Goal: Communication & Community: Answer question/provide support

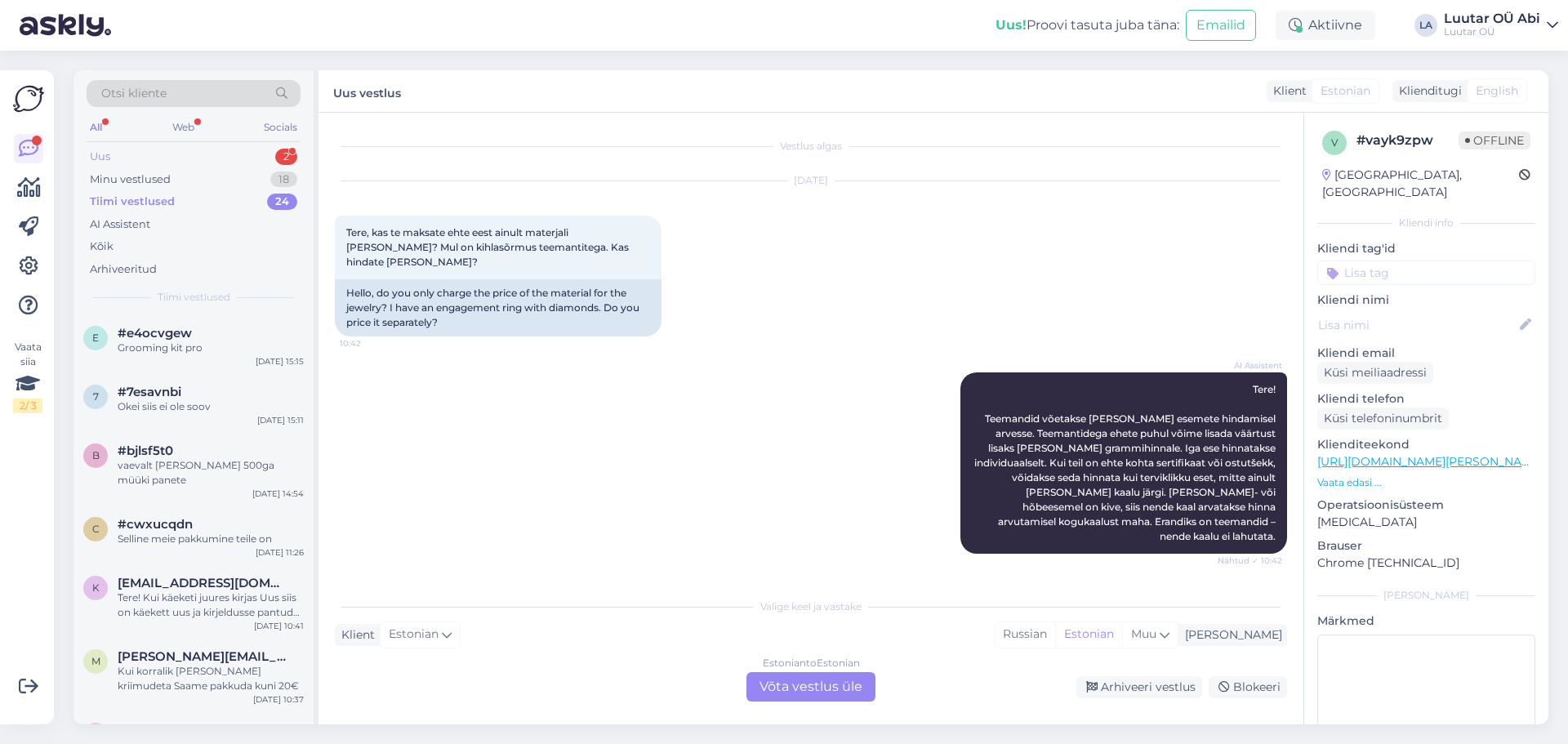
click at [137, 164] on div "Uus 2" at bounding box center [193, 157] width 214 height 23
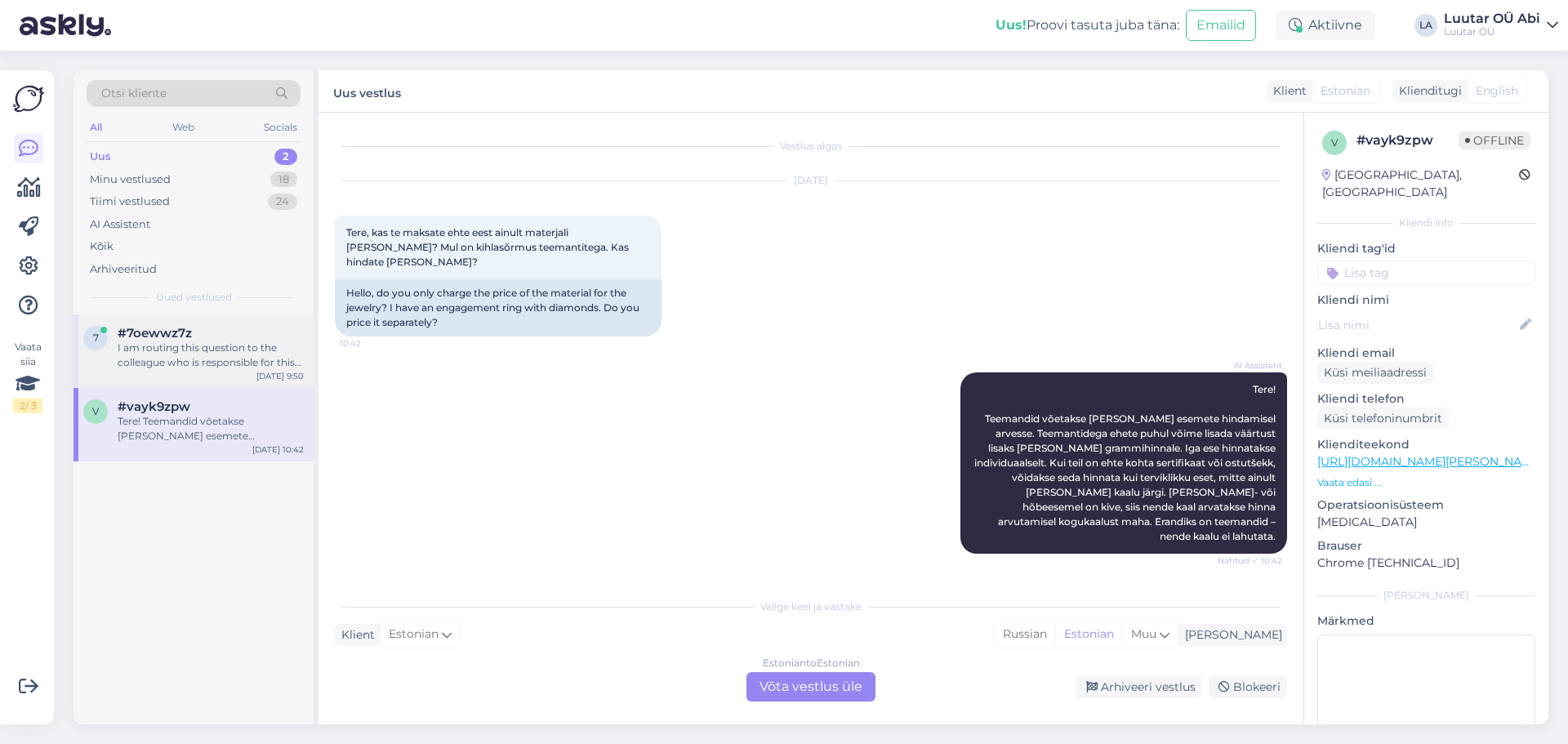
click at [190, 362] on div "I am routing this question to the colleague who is responsible for this topic. …" at bounding box center [211, 355] width 187 height 29
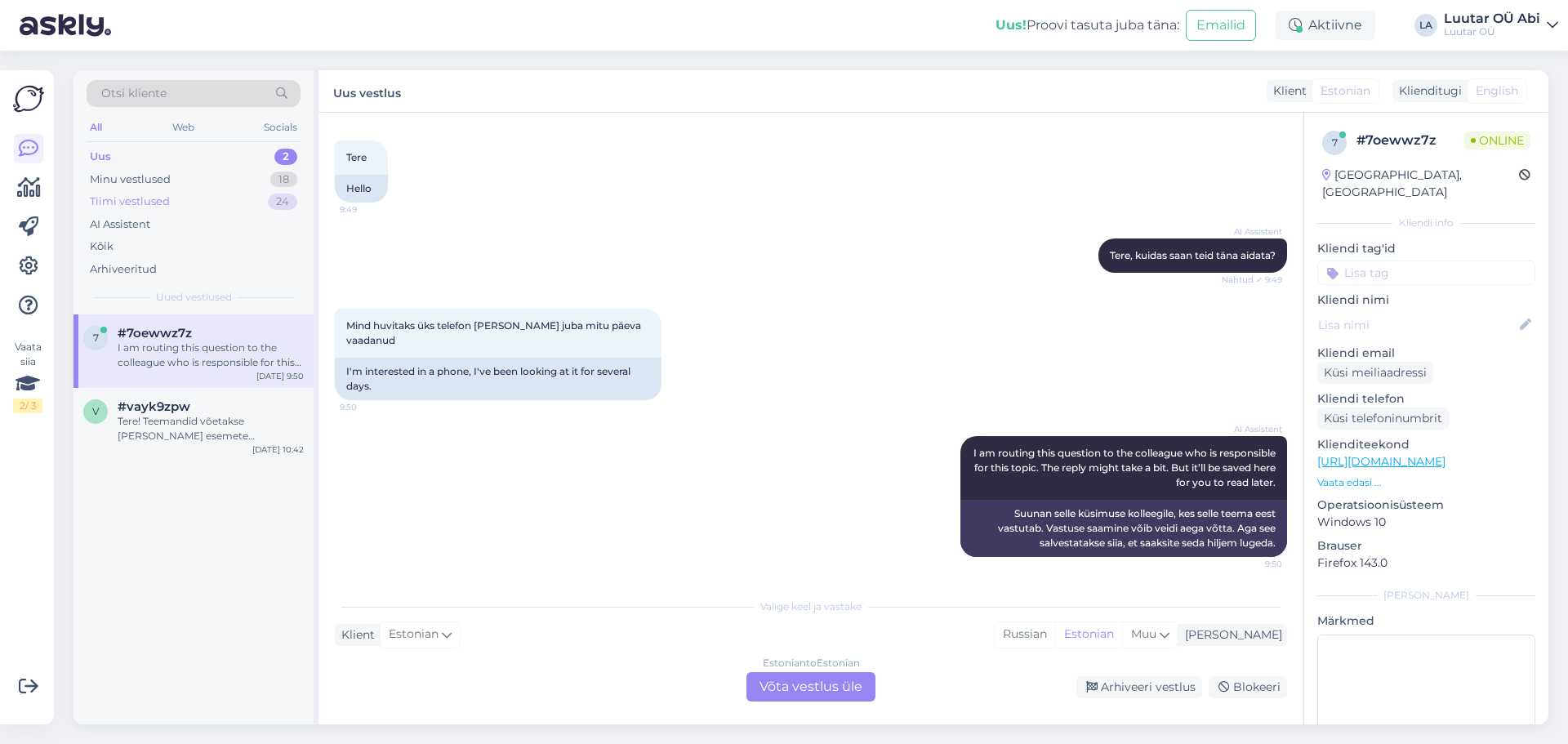
click at [128, 197] on div "Tiimi vestlused" at bounding box center [130, 201] width 80 height 16
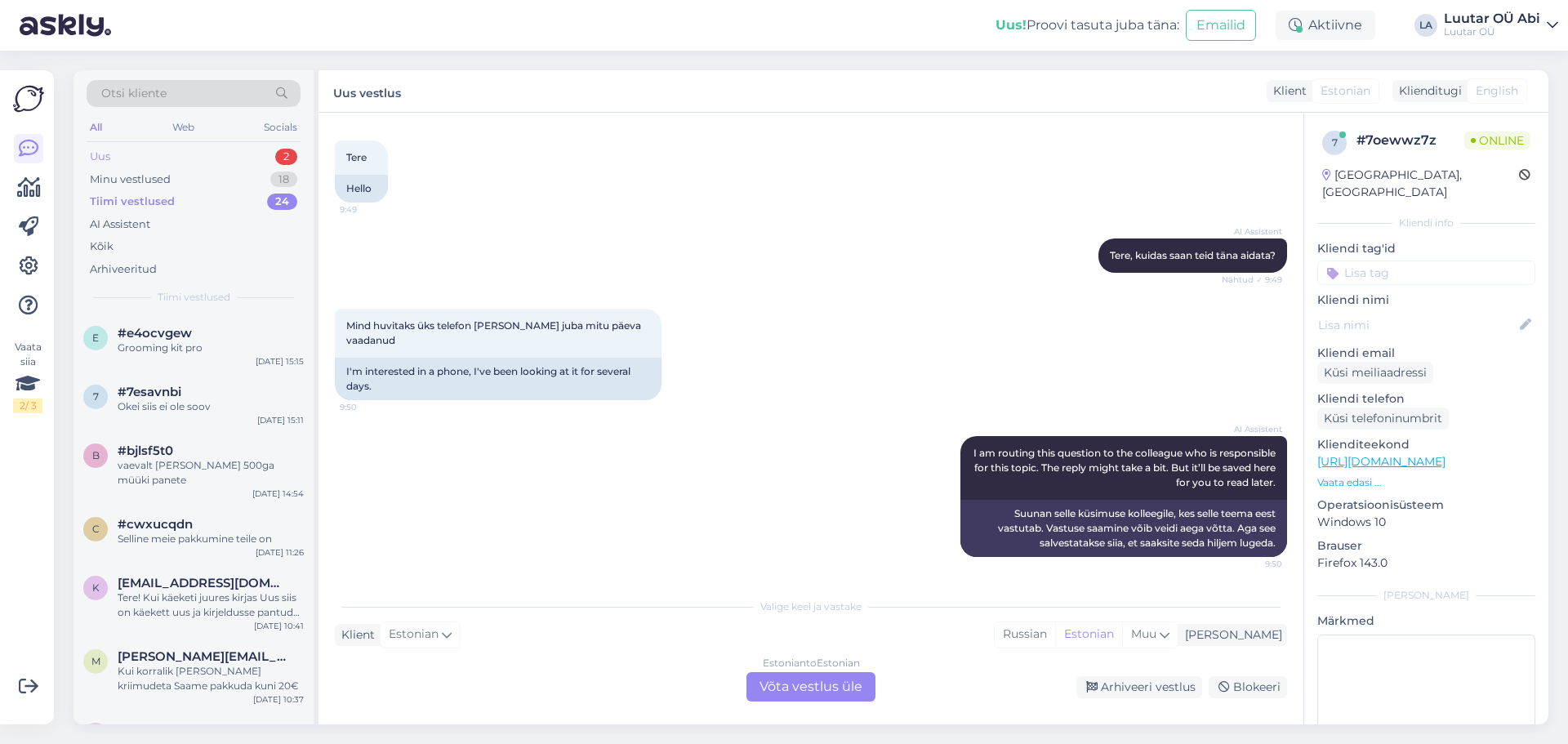
click at [136, 157] on div "Uus 2" at bounding box center [193, 157] width 214 height 23
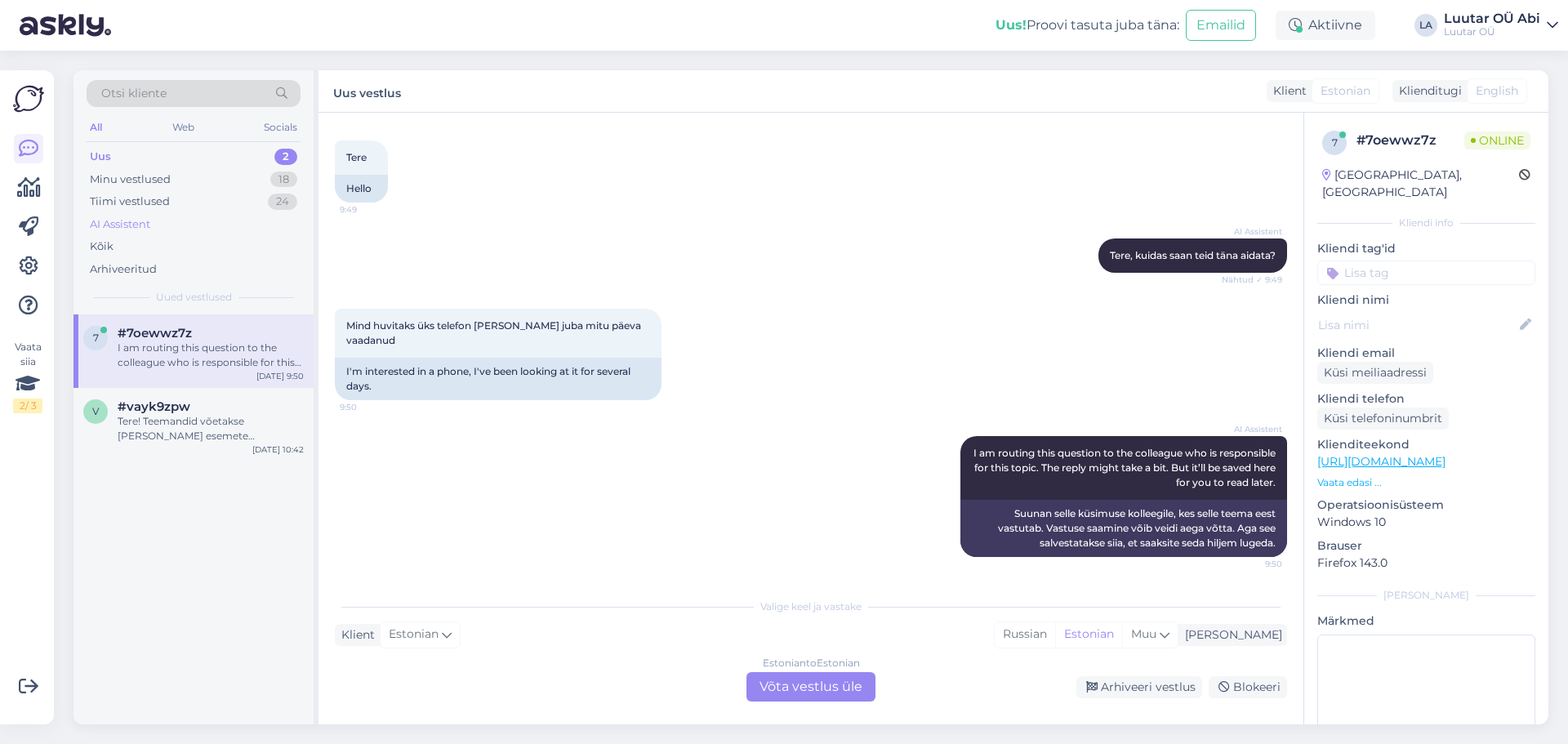
click at [140, 216] on div "AI Assistent" at bounding box center [120, 224] width 61 height 16
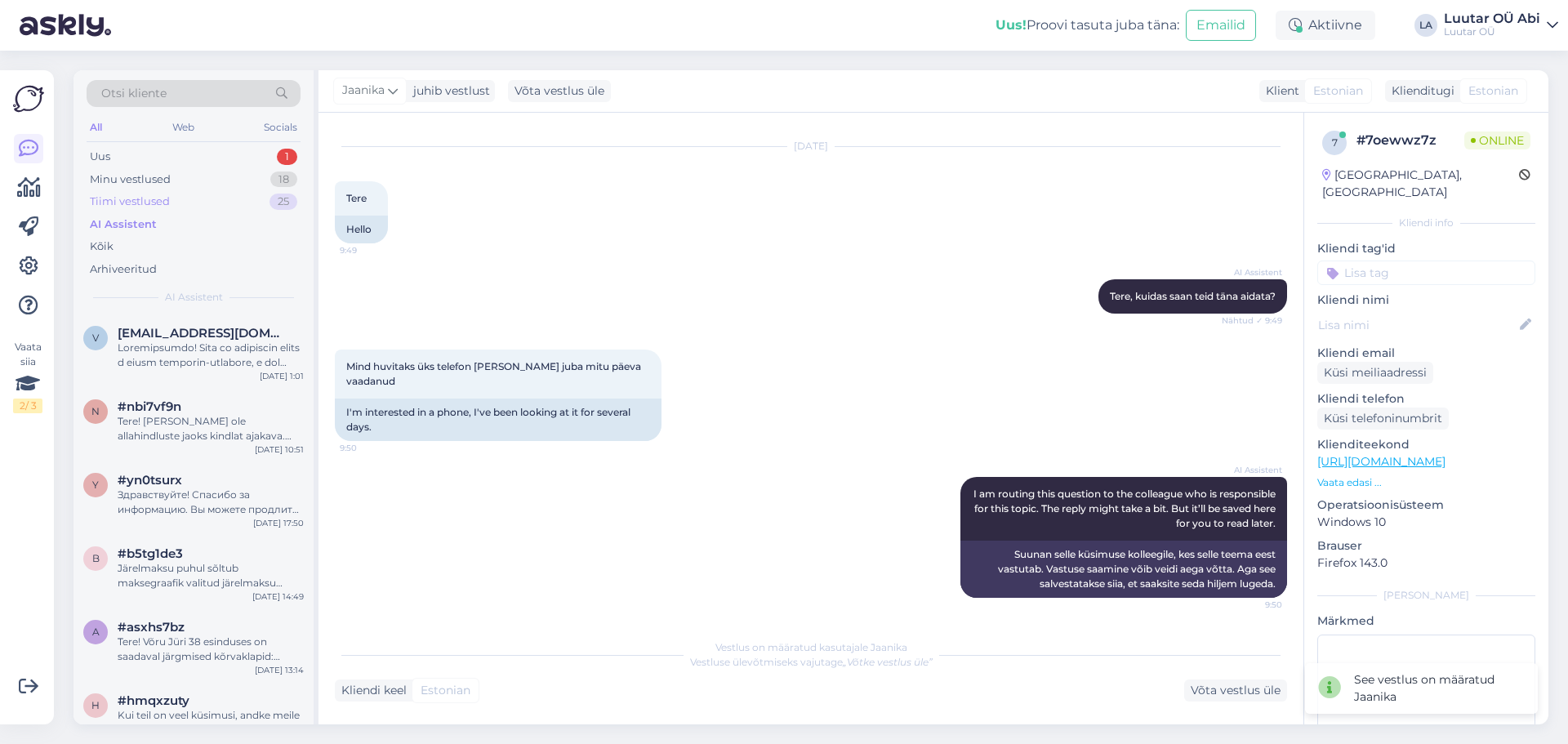
click at [146, 199] on div "Tiimi vestlused" at bounding box center [130, 201] width 80 height 16
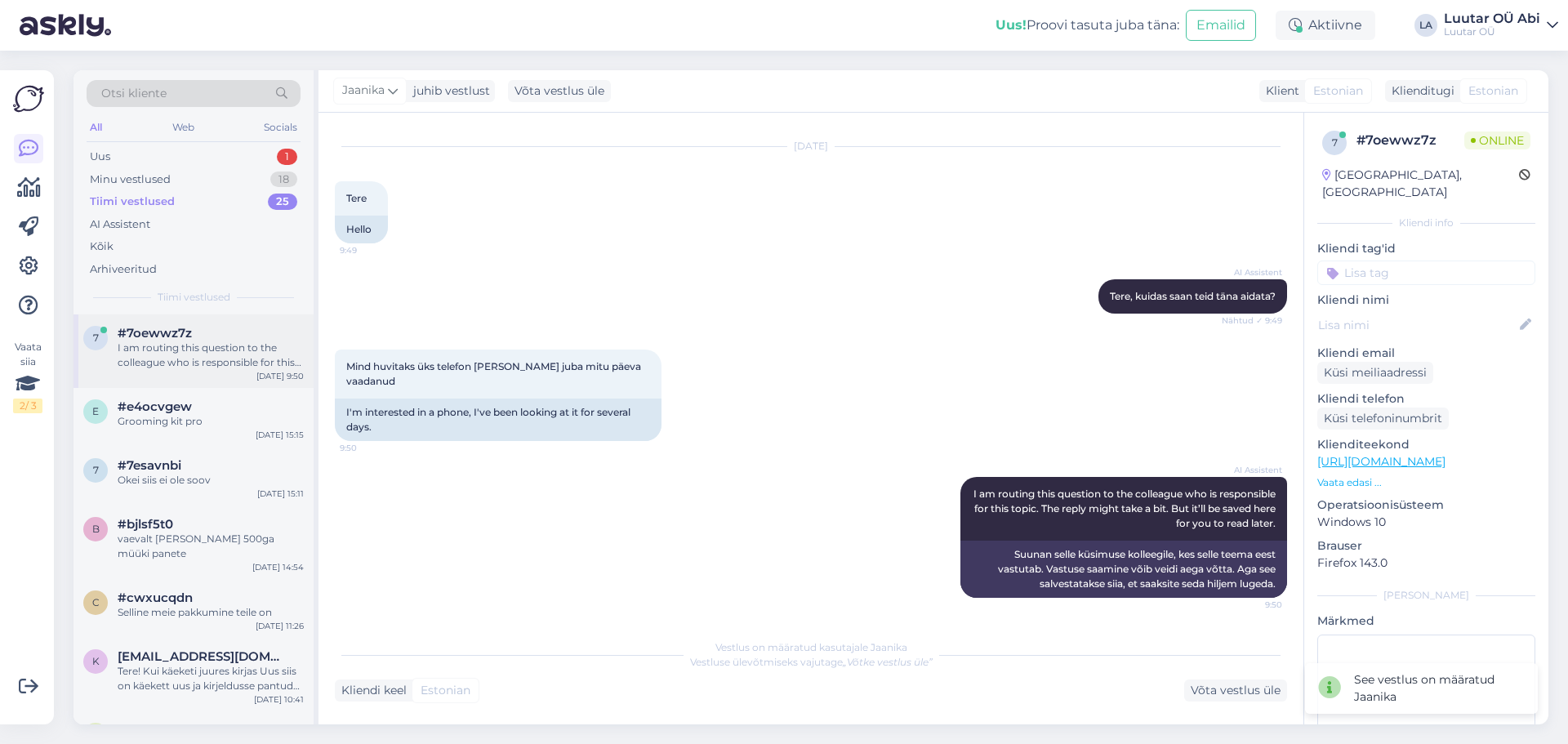
click at [145, 348] on div "I am routing this question to the colleague who is responsible for this topic. …" at bounding box center [211, 355] width 187 height 29
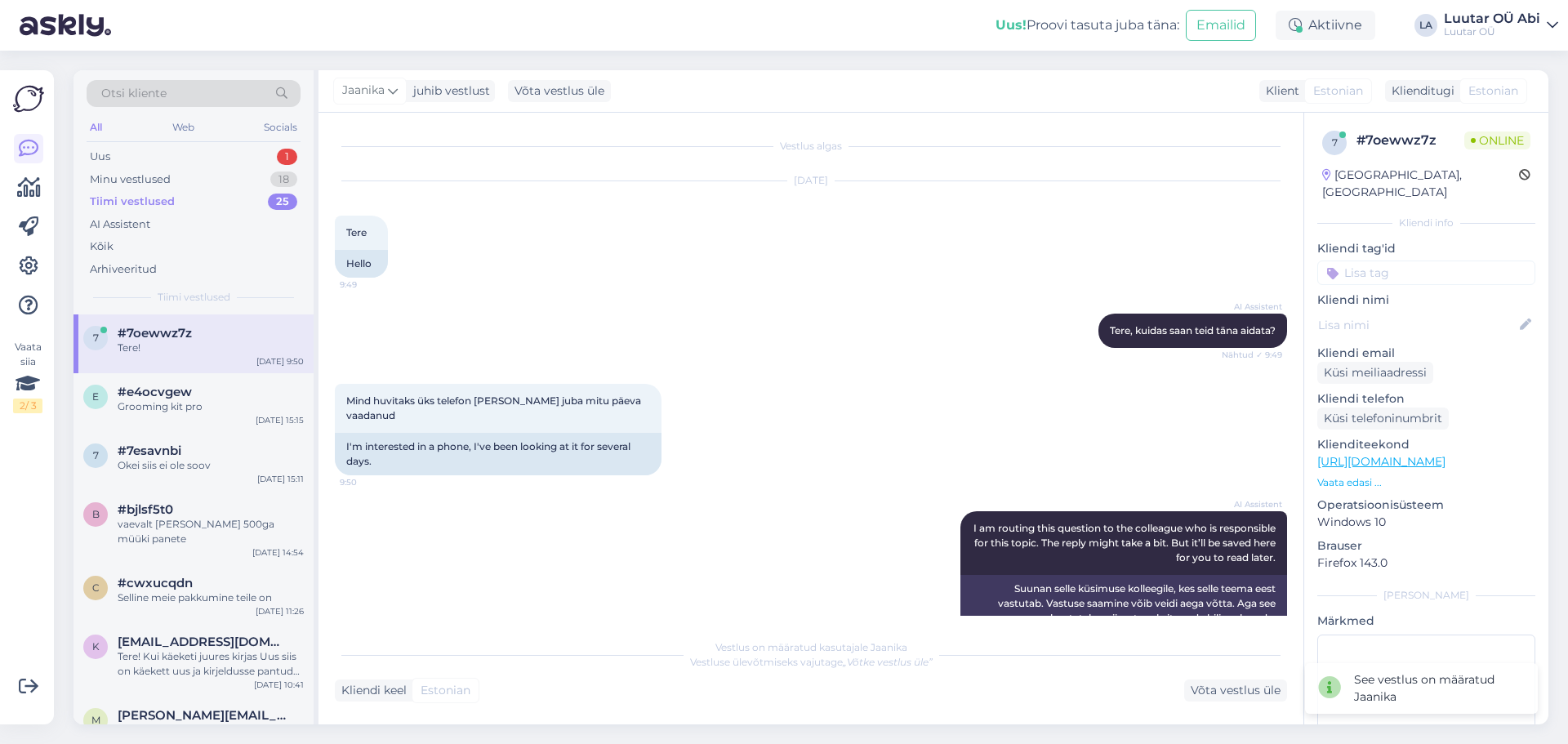
scroll to position [105, 0]
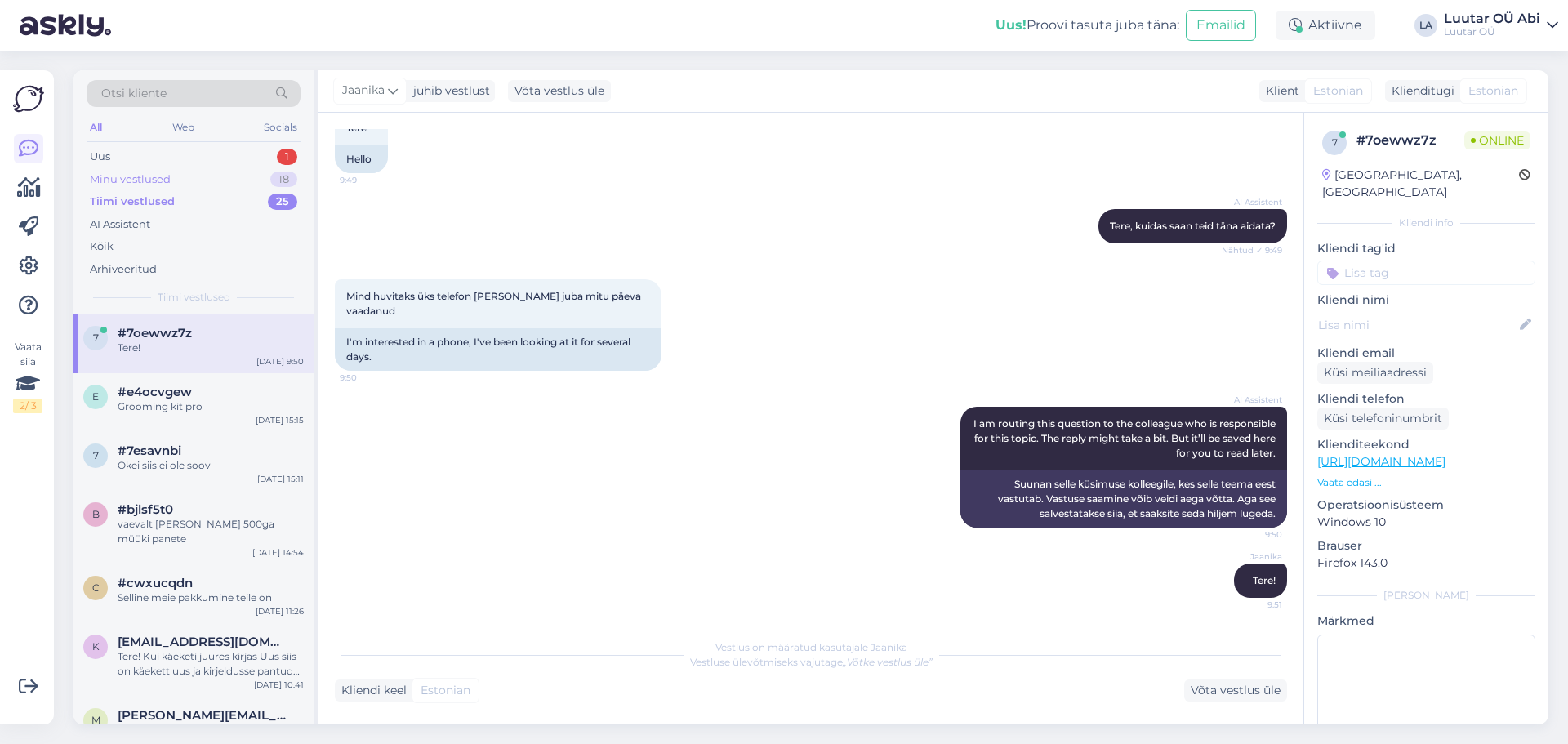
click at [176, 178] on div "Minu vestlused 18" at bounding box center [193, 180] width 214 height 23
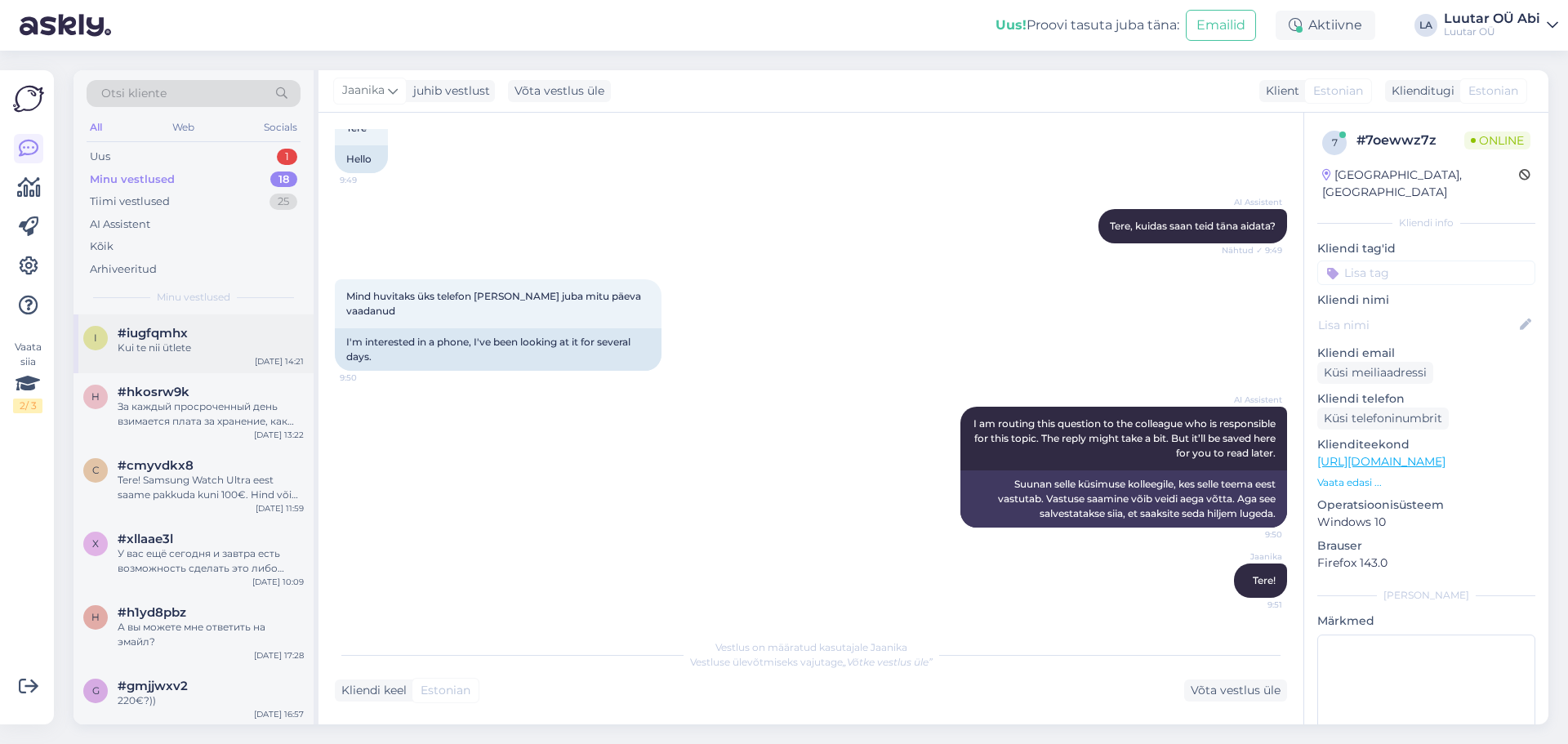
click at [195, 347] on div "Kui te nii ütlete" at bounding box center [211, 348] width 187 height 15
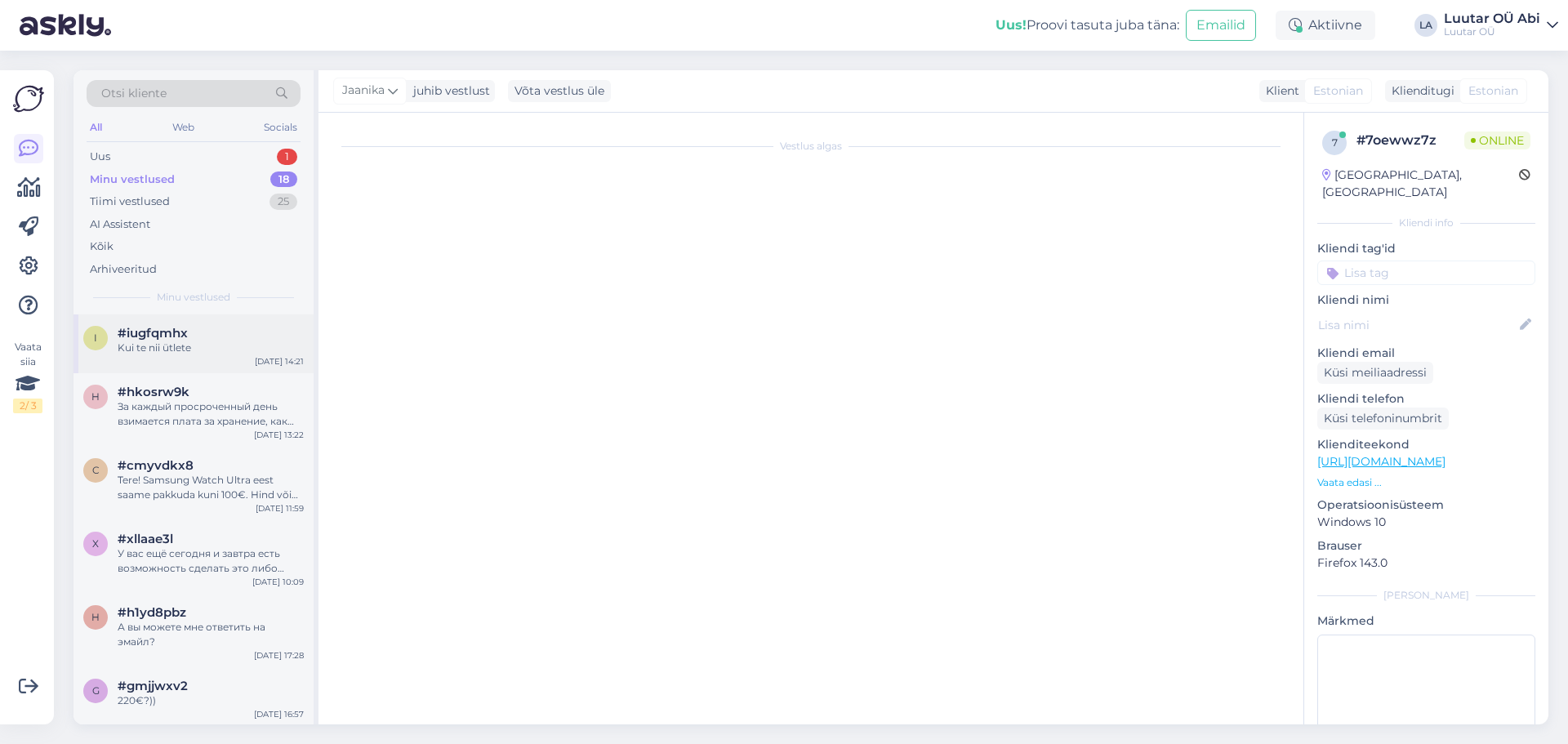
scroll to position [8476, 0]
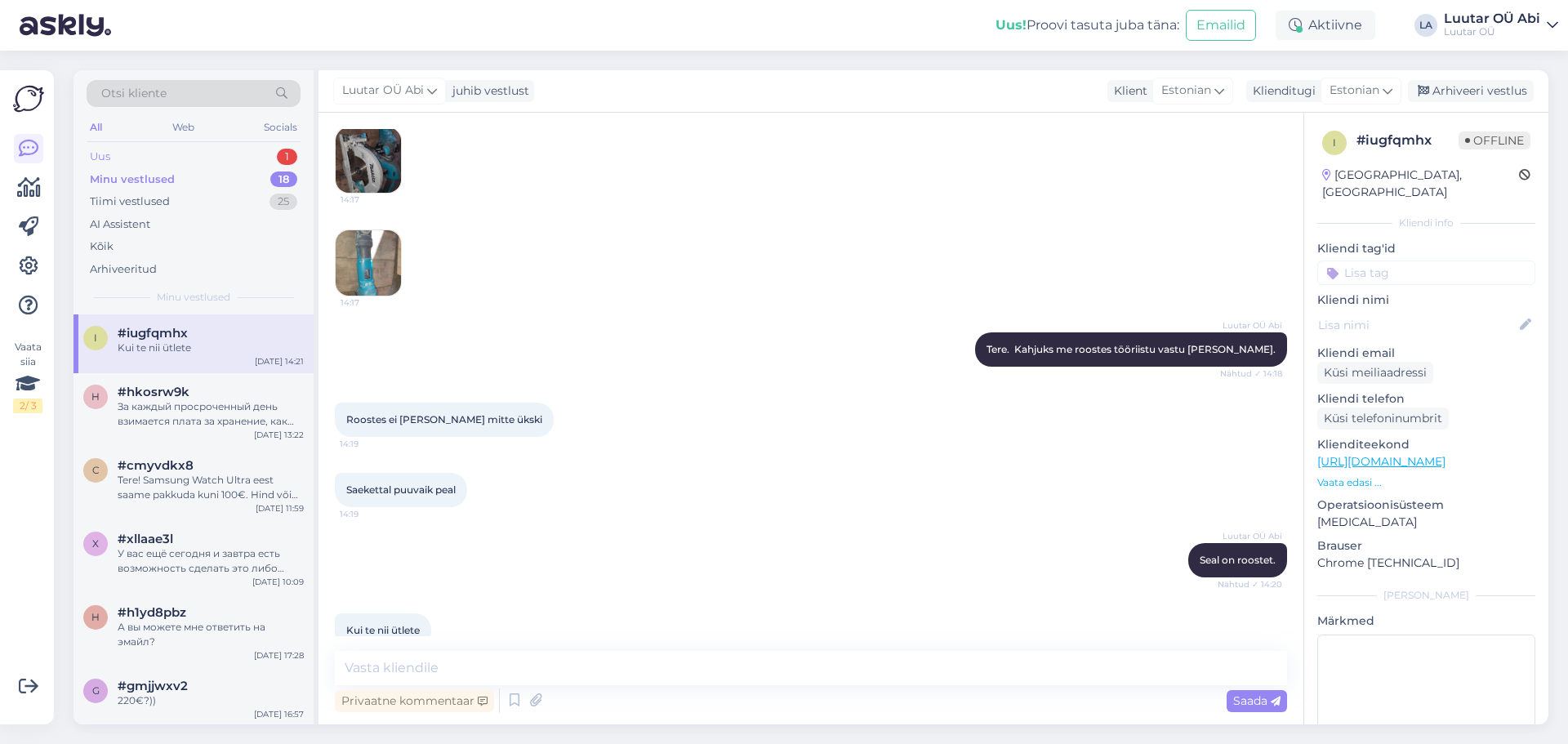
click at [197, 154] on div "Uus 1" at bounding box center [193, 157] width 214 height 23
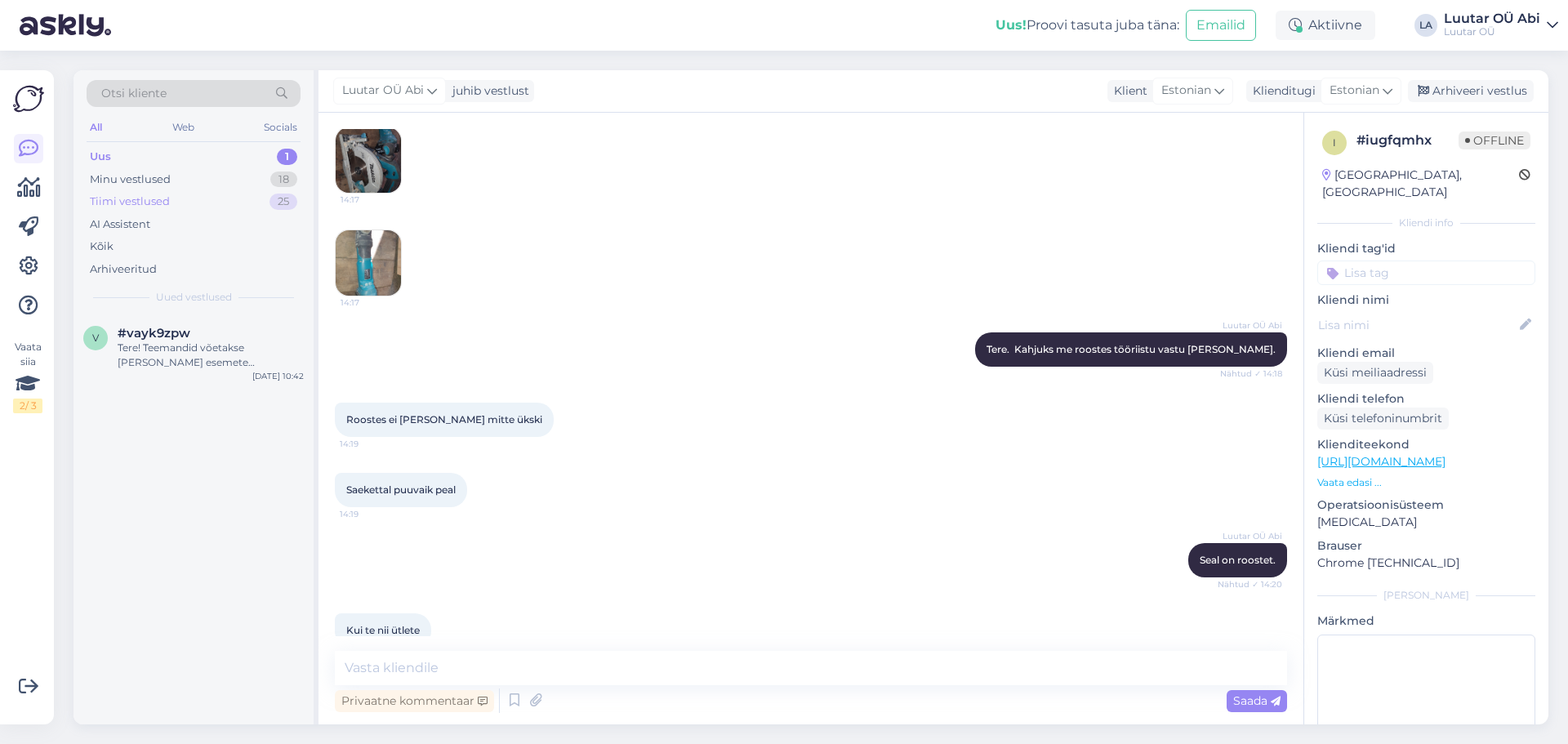
click at [193, 200] on div "Tiimi vestlused 25" at bounding box center [193, 201] width 214 height 23
click at [132, 195] on div "Tiimi vestlused" at bounding box center [133, 201] width 85 height 16
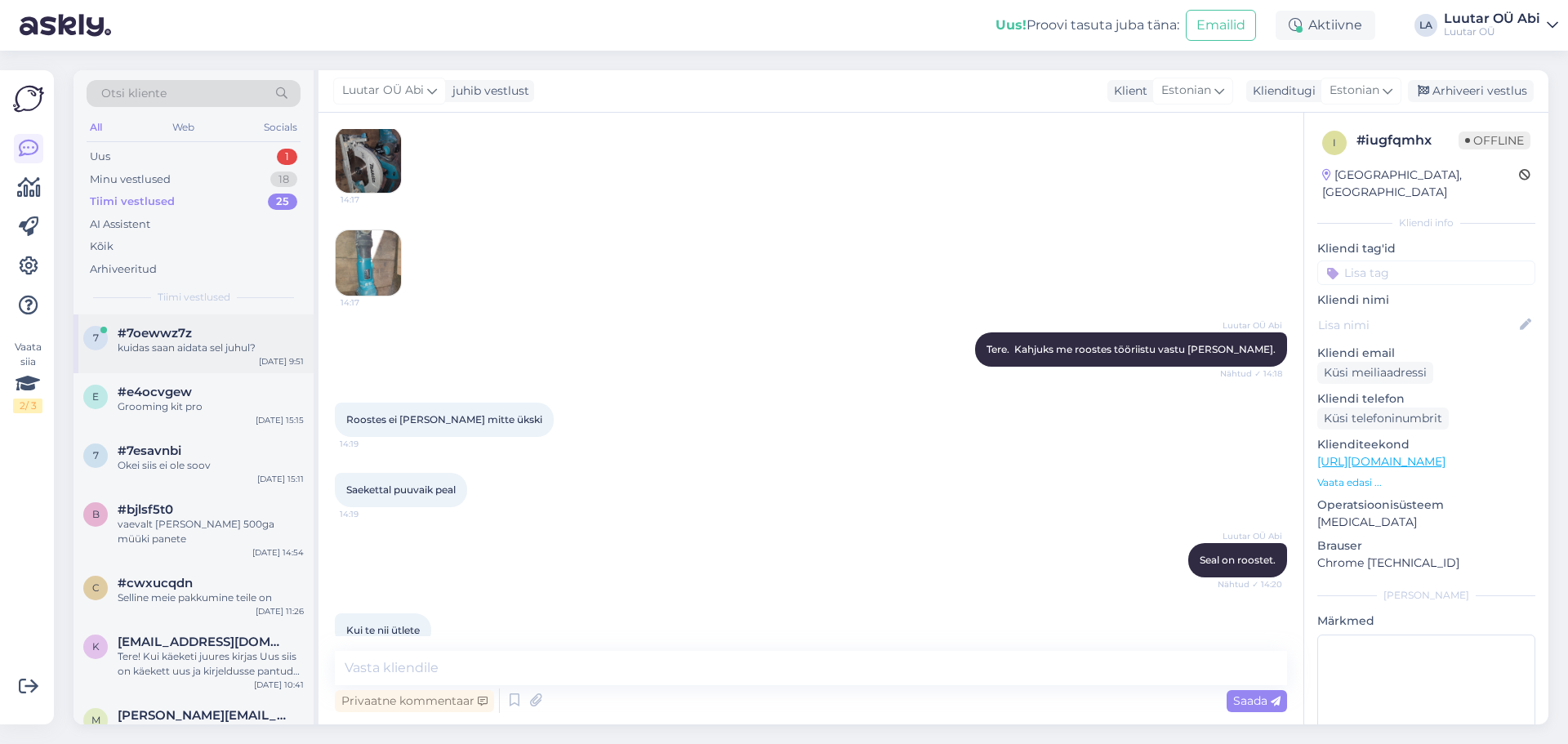
click at [179, 354] on div "kuidas saan aidata sel juhul?" at bounding box center [211, 348] width 187 height 15
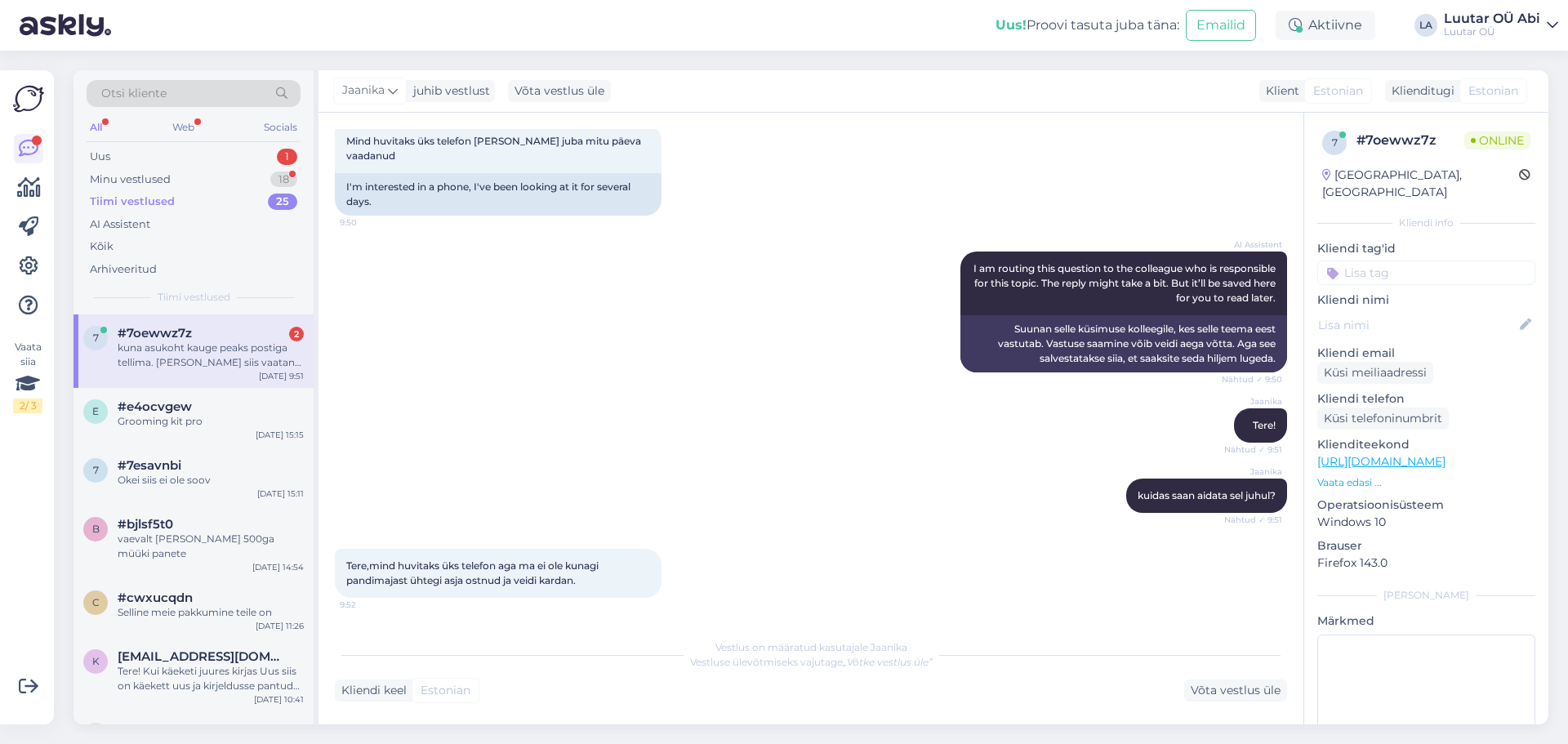
scroll to position [359, 0]
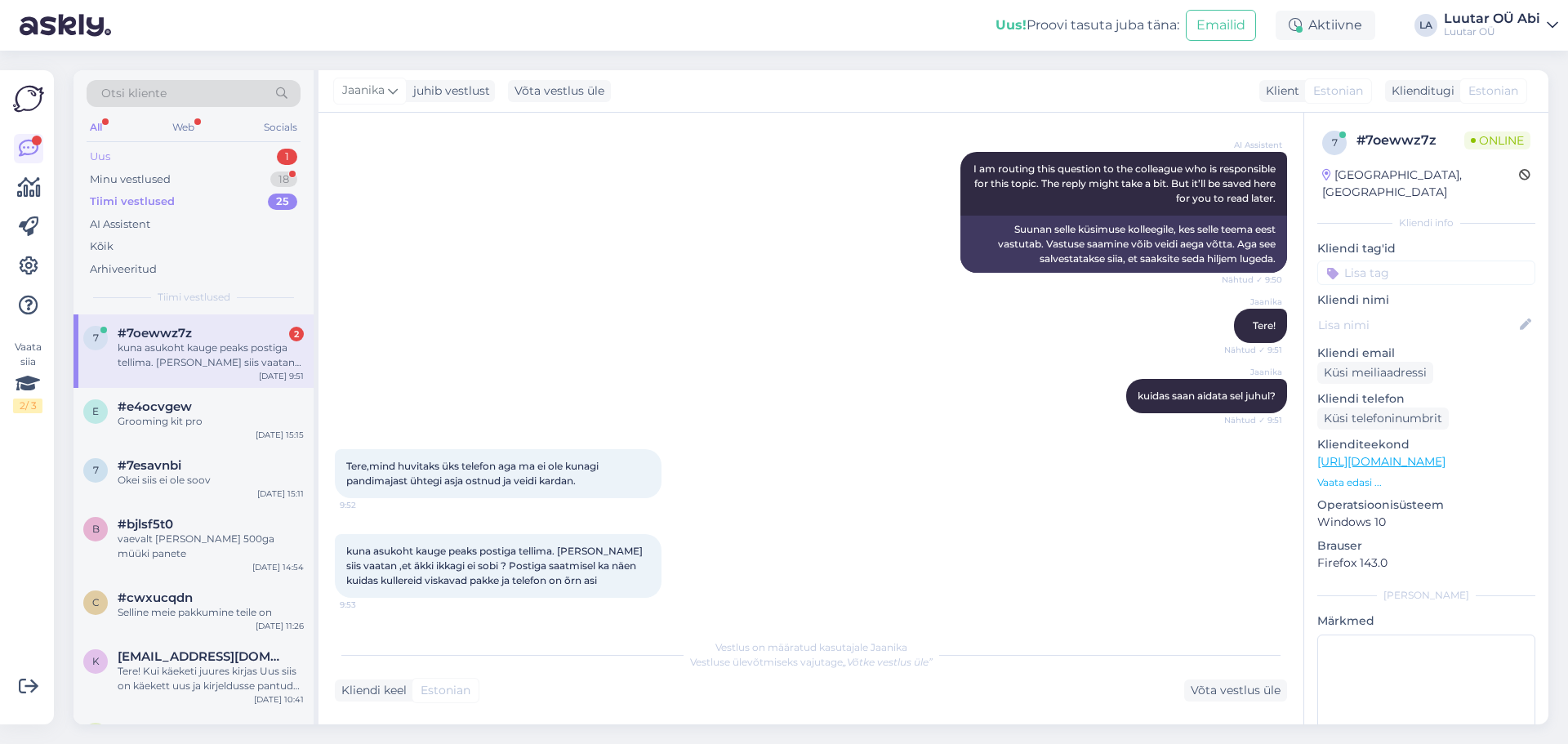
click at [173, 163] on div "Uus 1" at bounding box center [193, 157] width 214 height 23
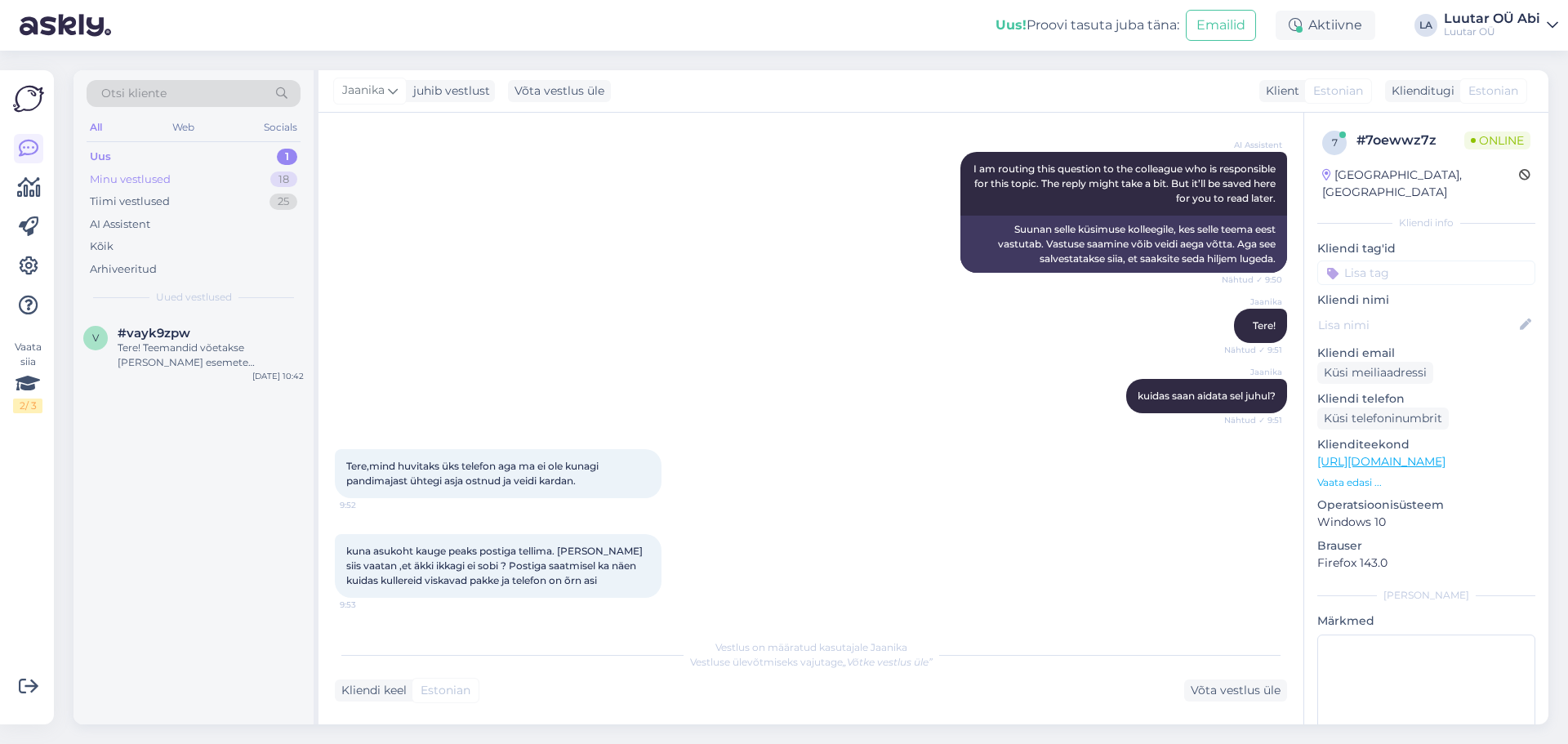
click at [169, 174] on div "Minu vestlused" at bounding box center [130, 180] width 81 height 16
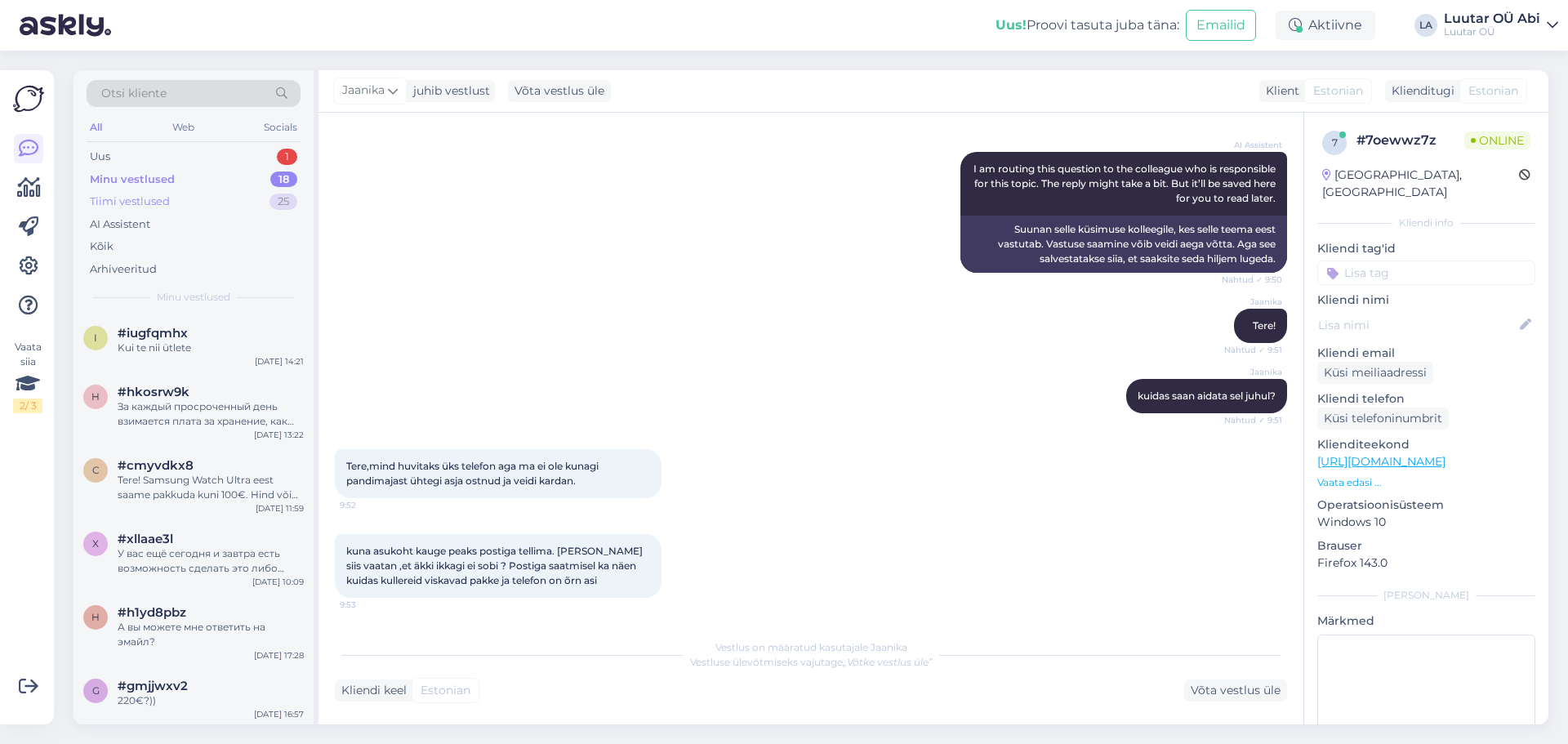
click at [174, 201] on div "Tiimi vestlused 25" at bounding box center [193, 201] width 214 height 23
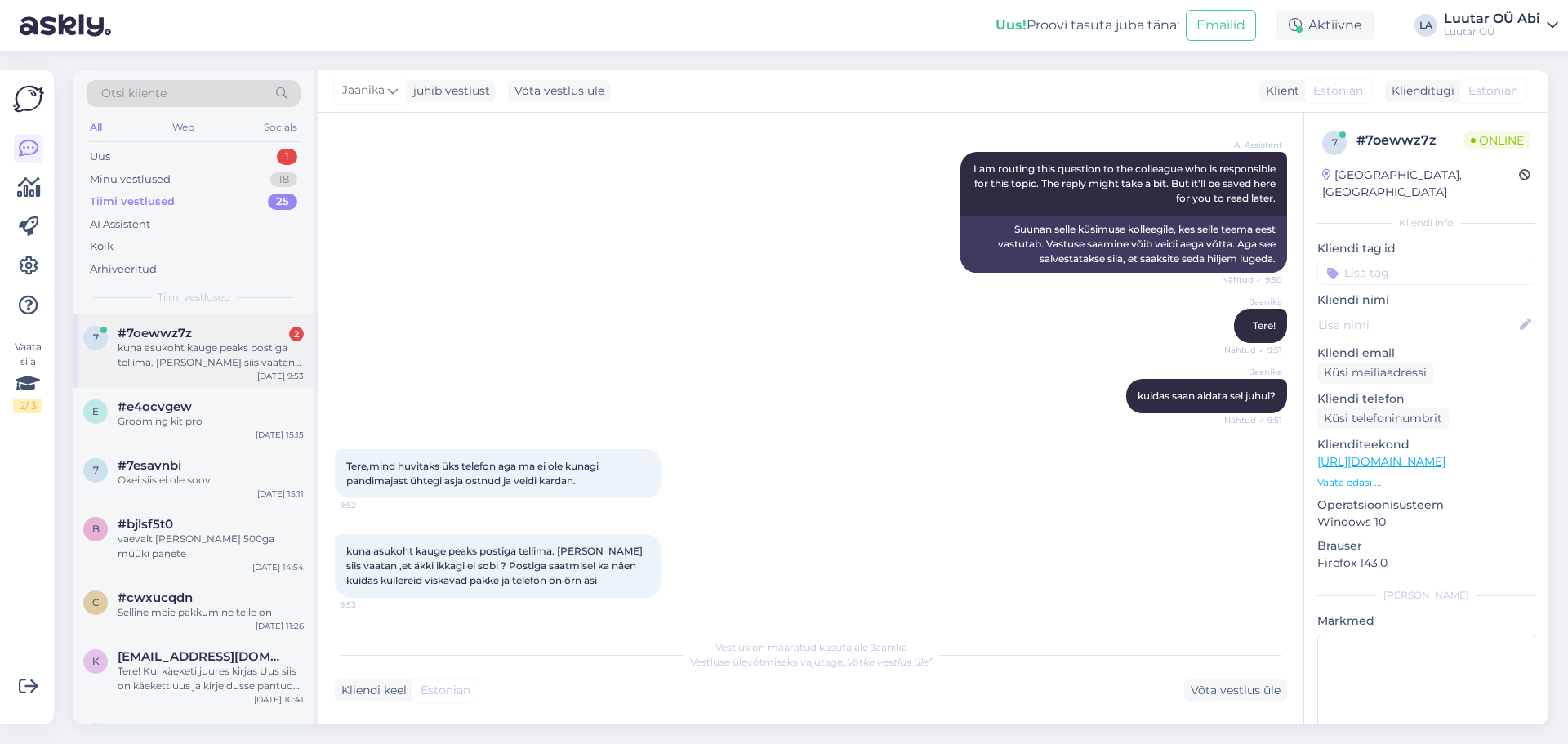
click at [219, 370] on div "7 #7oewwz7z 2 kuna asukoht kauge peaks postiga tellima. [PERSON_NAME] siis vaat…" at bounding box center [193, 351] width 240 height 74
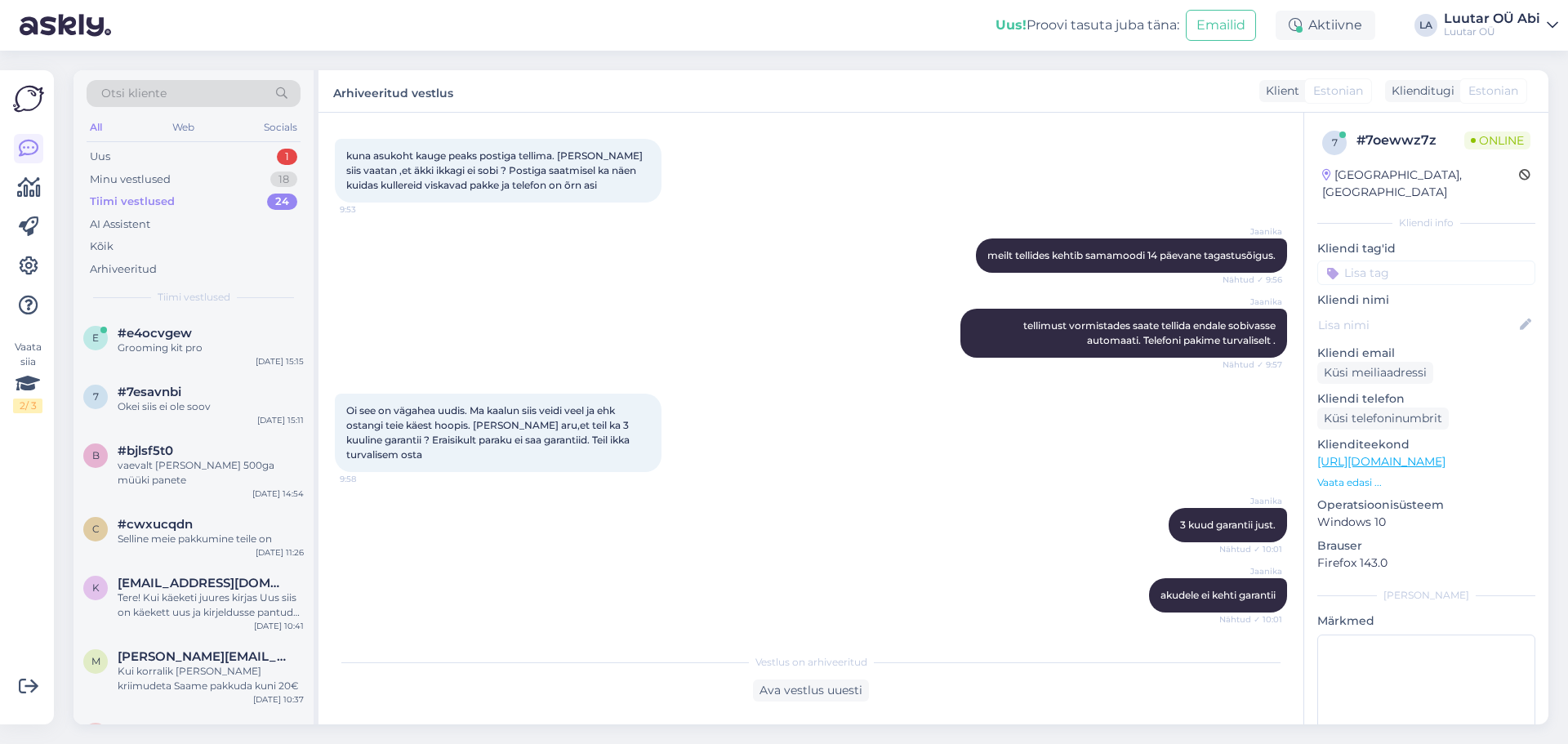
scroll to position [881, 0]
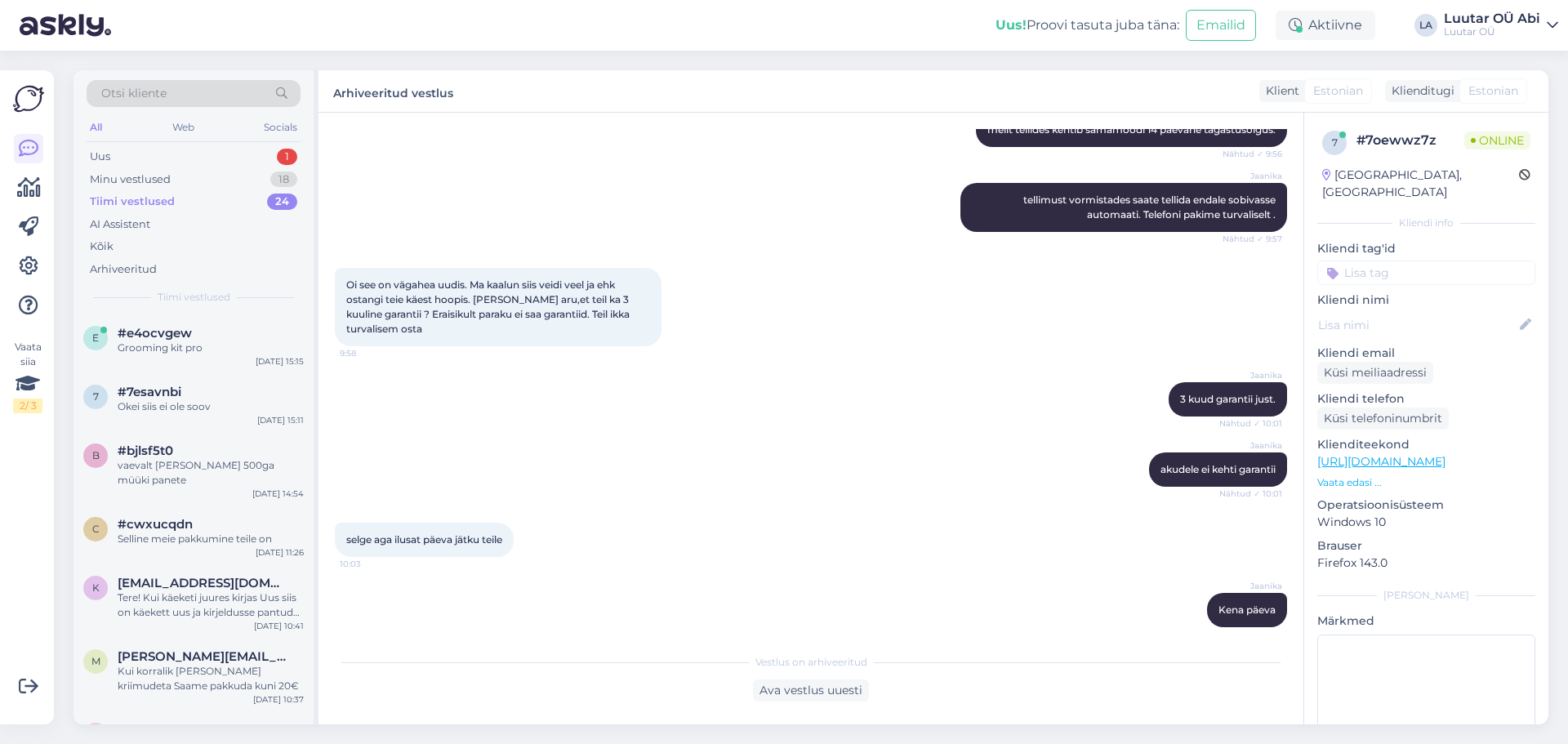
click at [165, 192] on div "Tiimi vestlused 24" at bounding box center [193, 201] width 214 height 23
click at [198, 192] on div "Tiimi vestlused 24" at bounding box center [193, 201] width 214 height 23
click at [161, 200] on div "Tiimi vestlused" at bounding box center [133, 201] width 85 height 16
click at [173, 158] on div "Uus 1" at bounding box center [193, 157] width 214 height 23
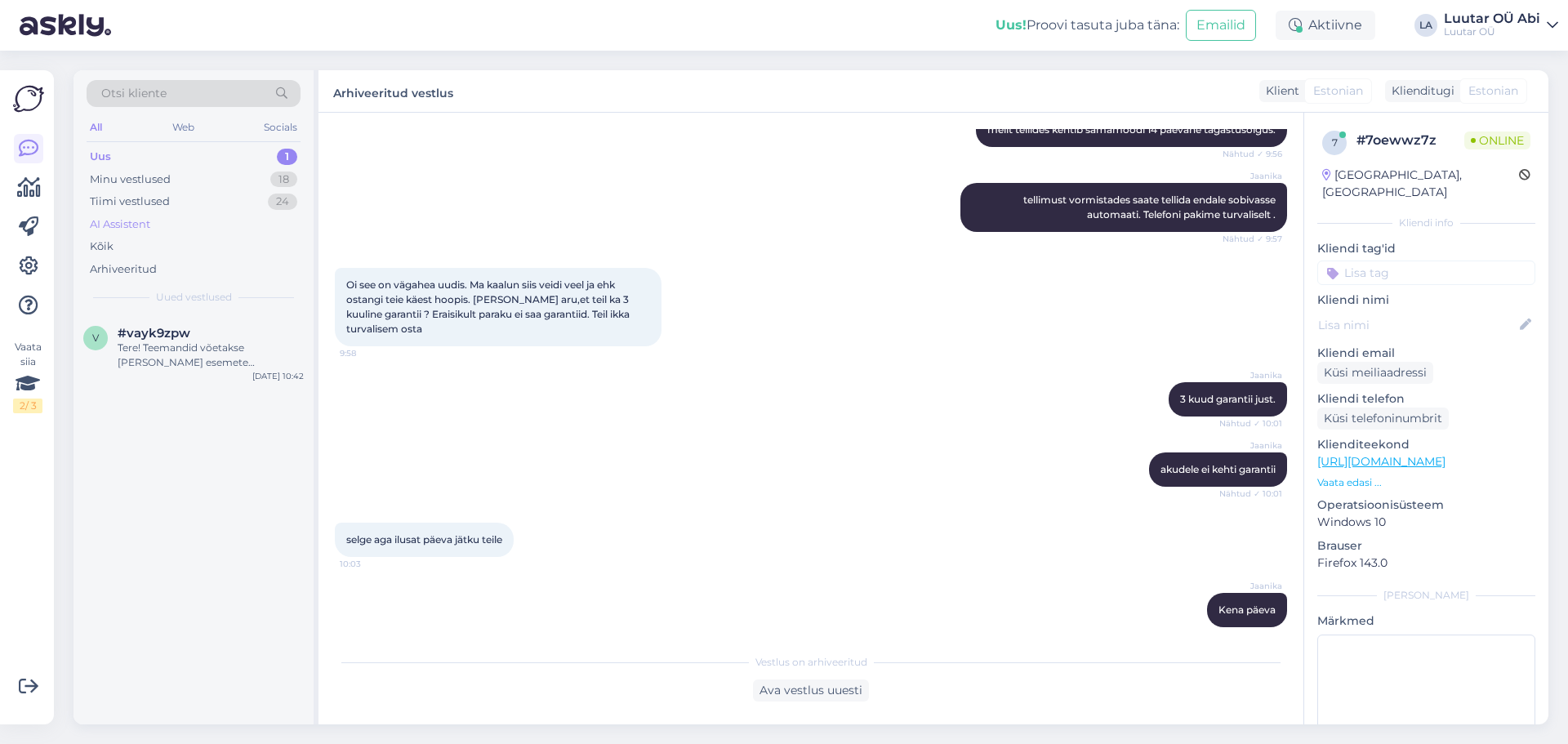
click at [178, 213] on div "AI Assistent" at bounding box center [193, 224] width 214 height 23
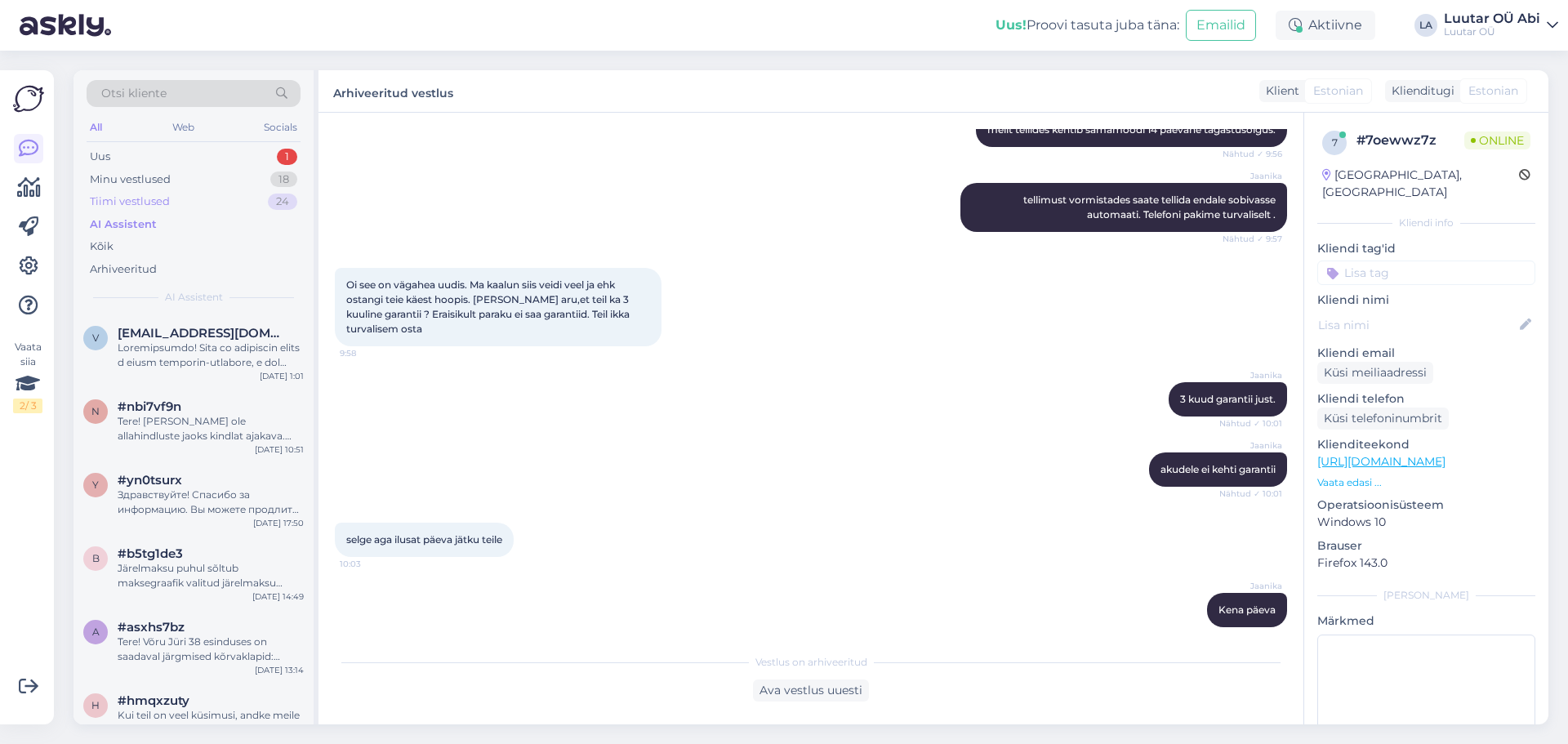
click at [174, 193] on div "Tiimi vestlused 24" at bounding box center [193, 201] width 214 height 23
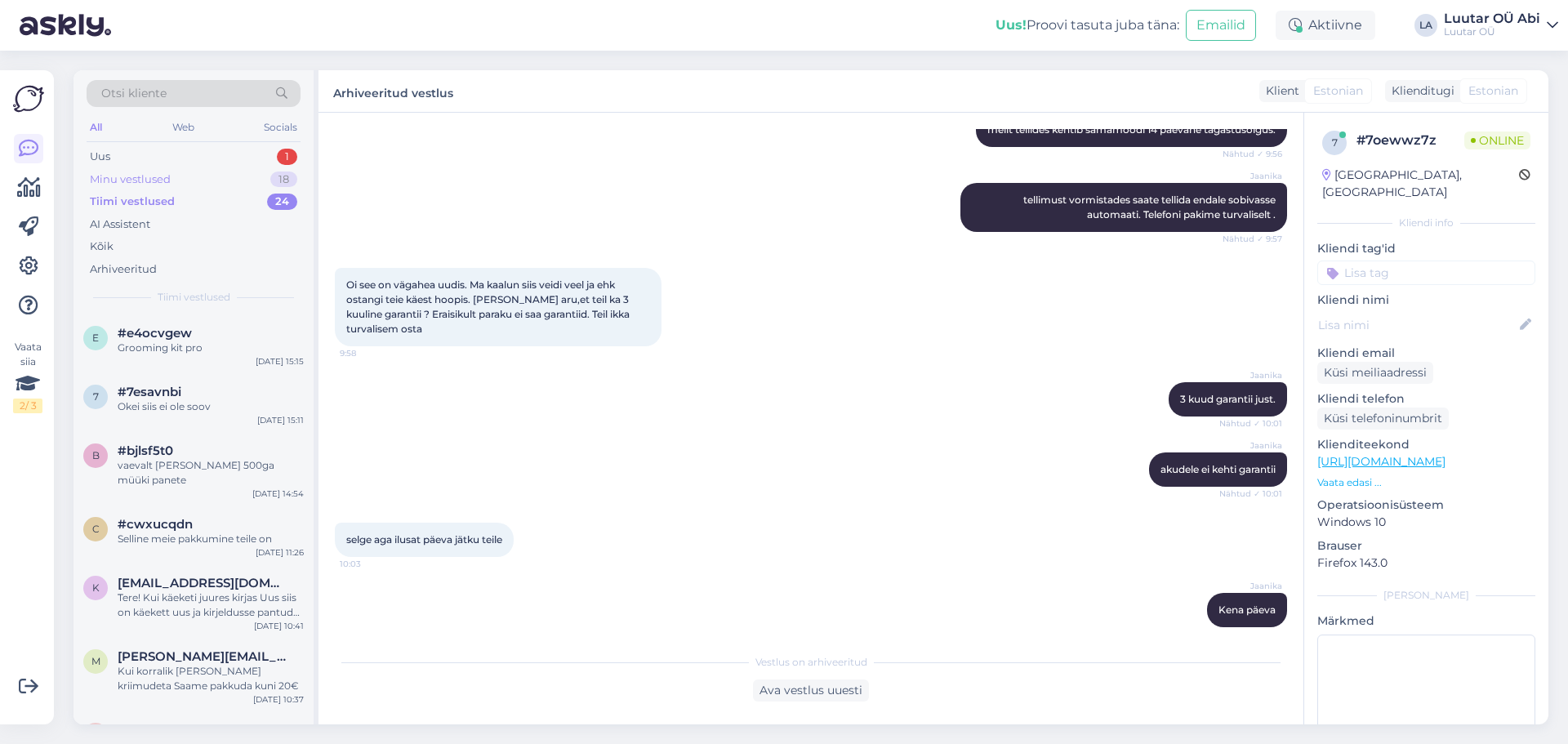
click at [169, 182] on div "Minu vestlused" at bounding box center [130, 180] width 81 height 16
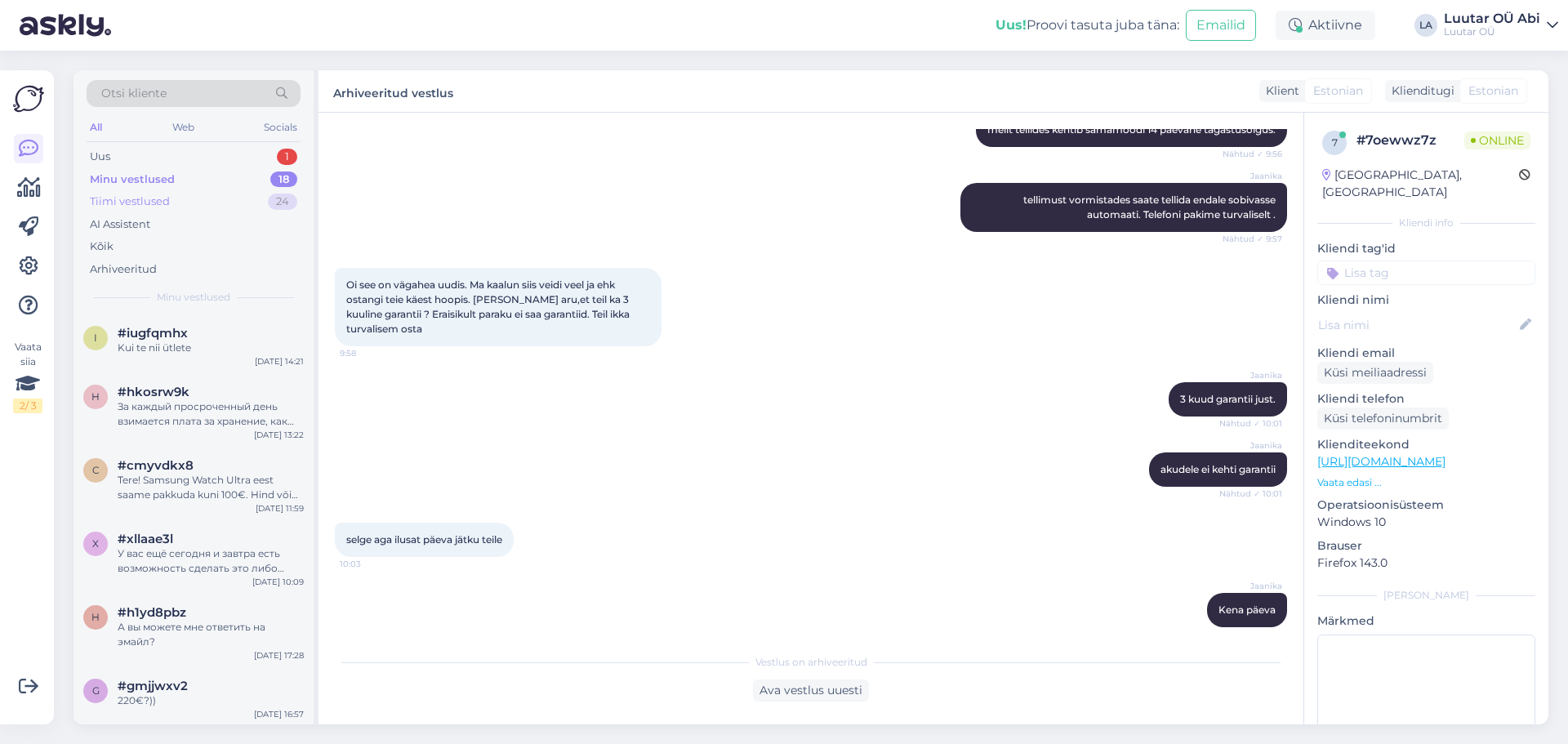
click at [167, 201] on div "Tiimi vestlused" at bounding box center [130, 201] width 80 height 16
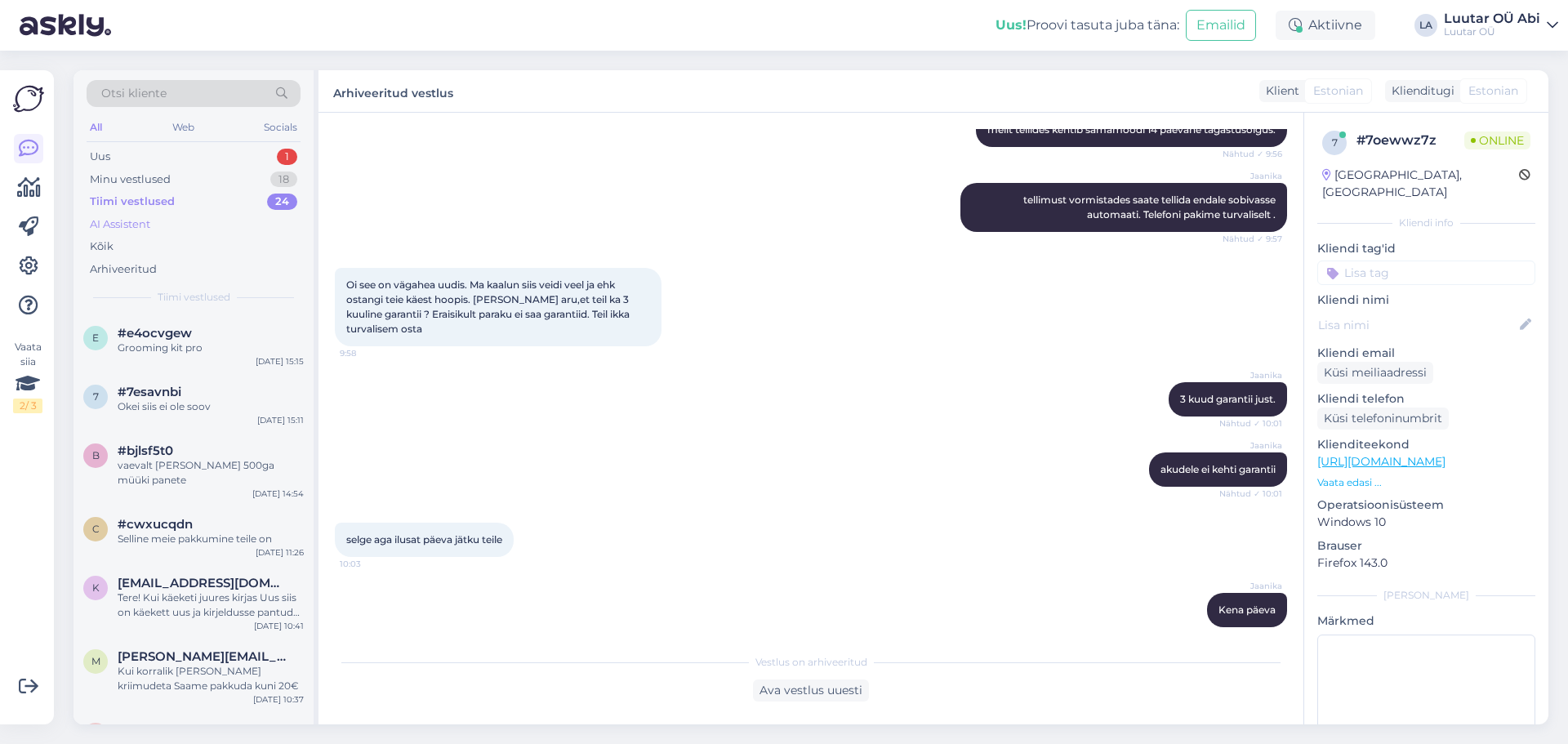
click at [155, 222] on div "AI Assistent" at bounding box center [193, 224] width 214 height 23
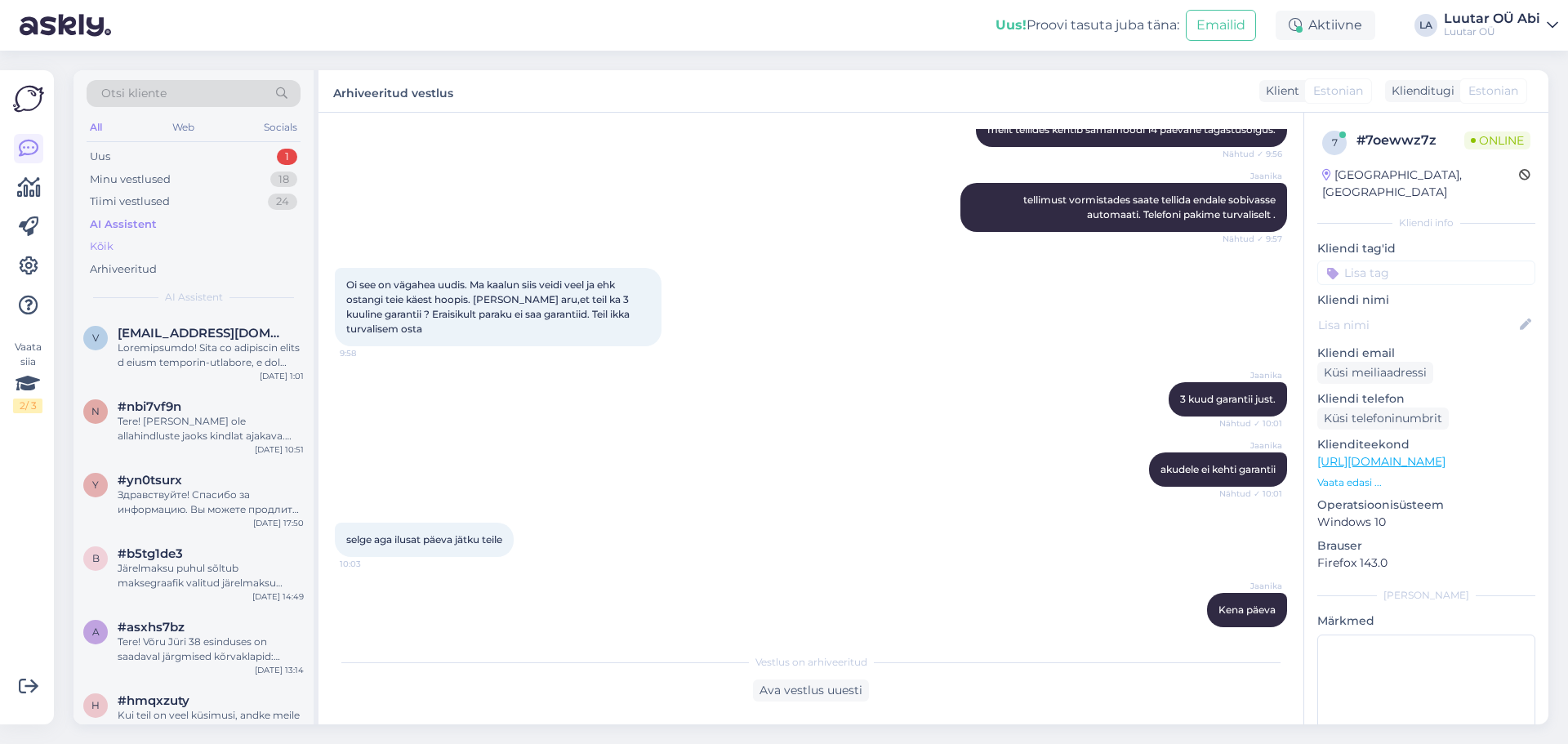
click at [150, 238] on div "Kõik" at bounding box center [193, 246] width 214 height 23
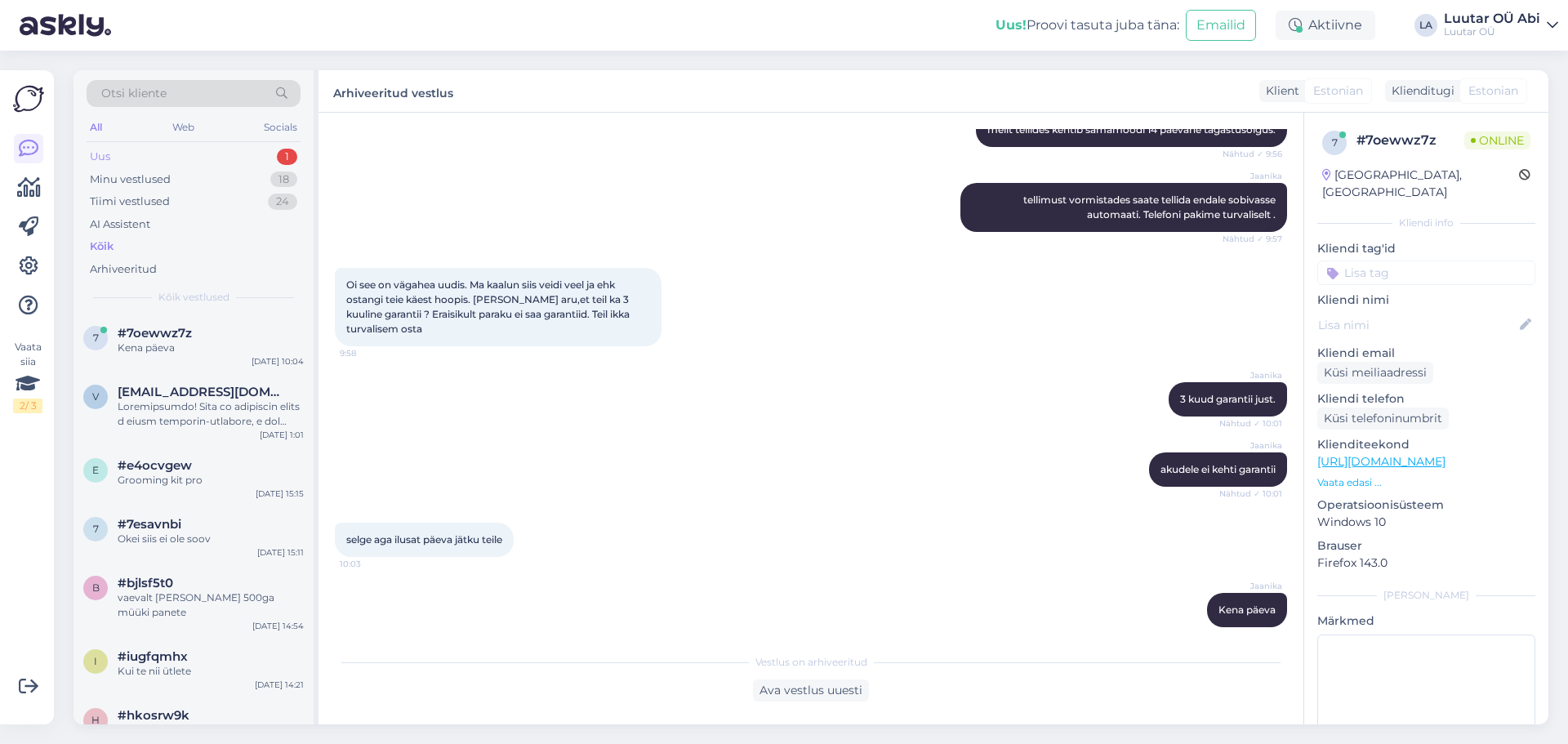
click at [185, 150] on div "Uus 1" at bounding box center [193, 157] width 214 height 23
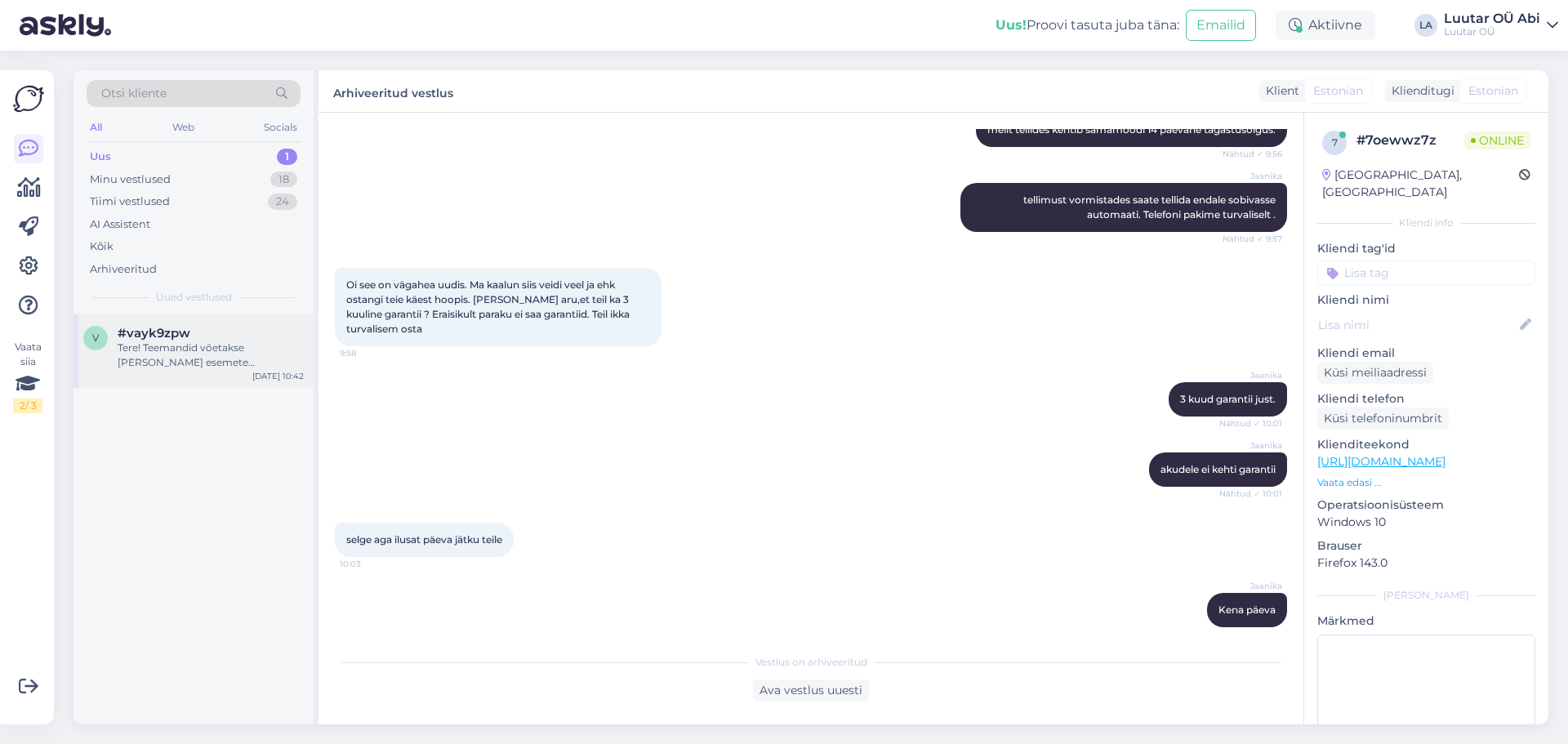
click at [193, 358] on div "Tere! Teemandid võetakse [PERSON_NAME] esemete hindamisel arvesse. Teemantidega…" at bounding box center [211, 355] width 187 height 29
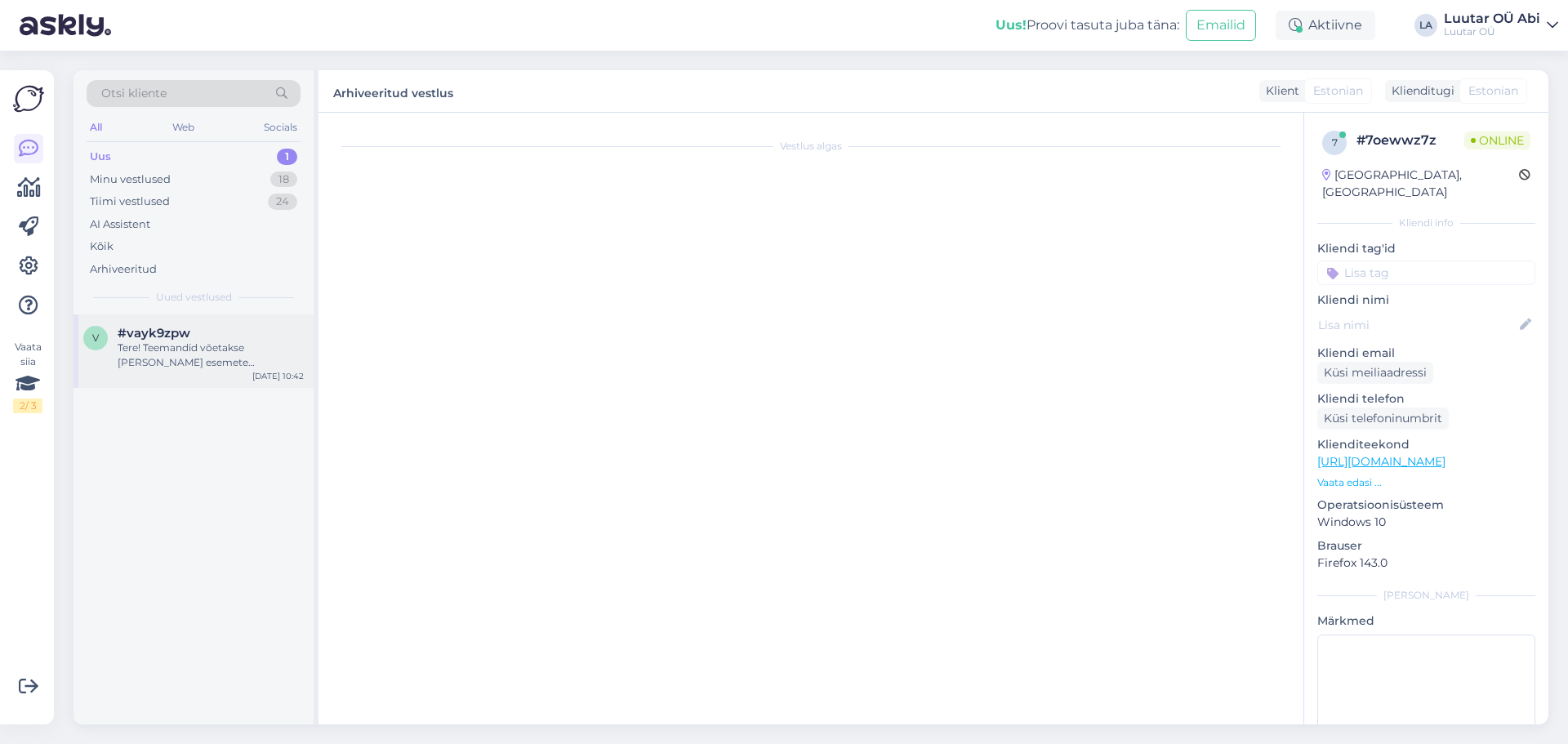
scroll to position [0, 0]
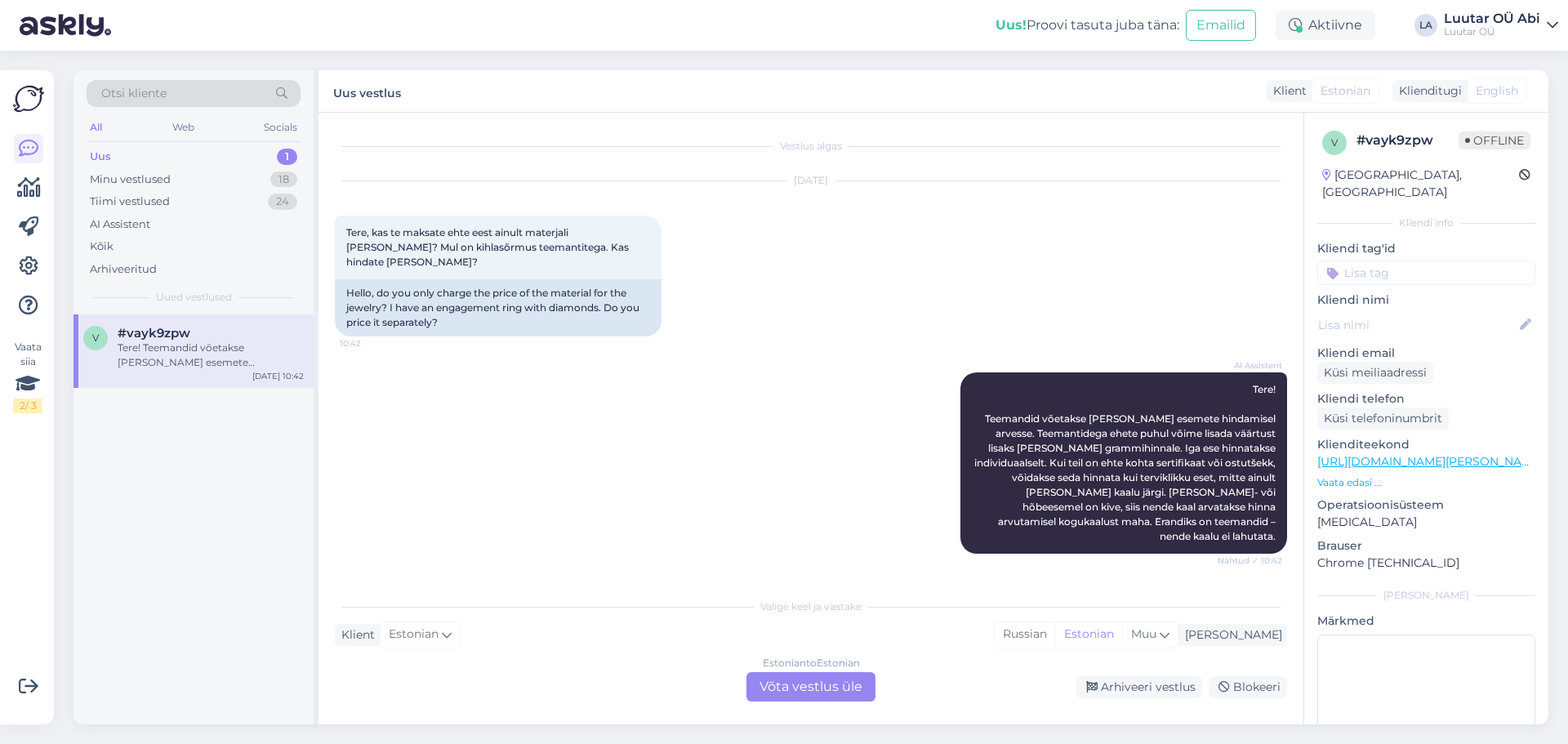
click at [828, 686] on div "Estonian to Estonian Võta vestlus üle" at bounding box center [811, 687] width 129 height 29
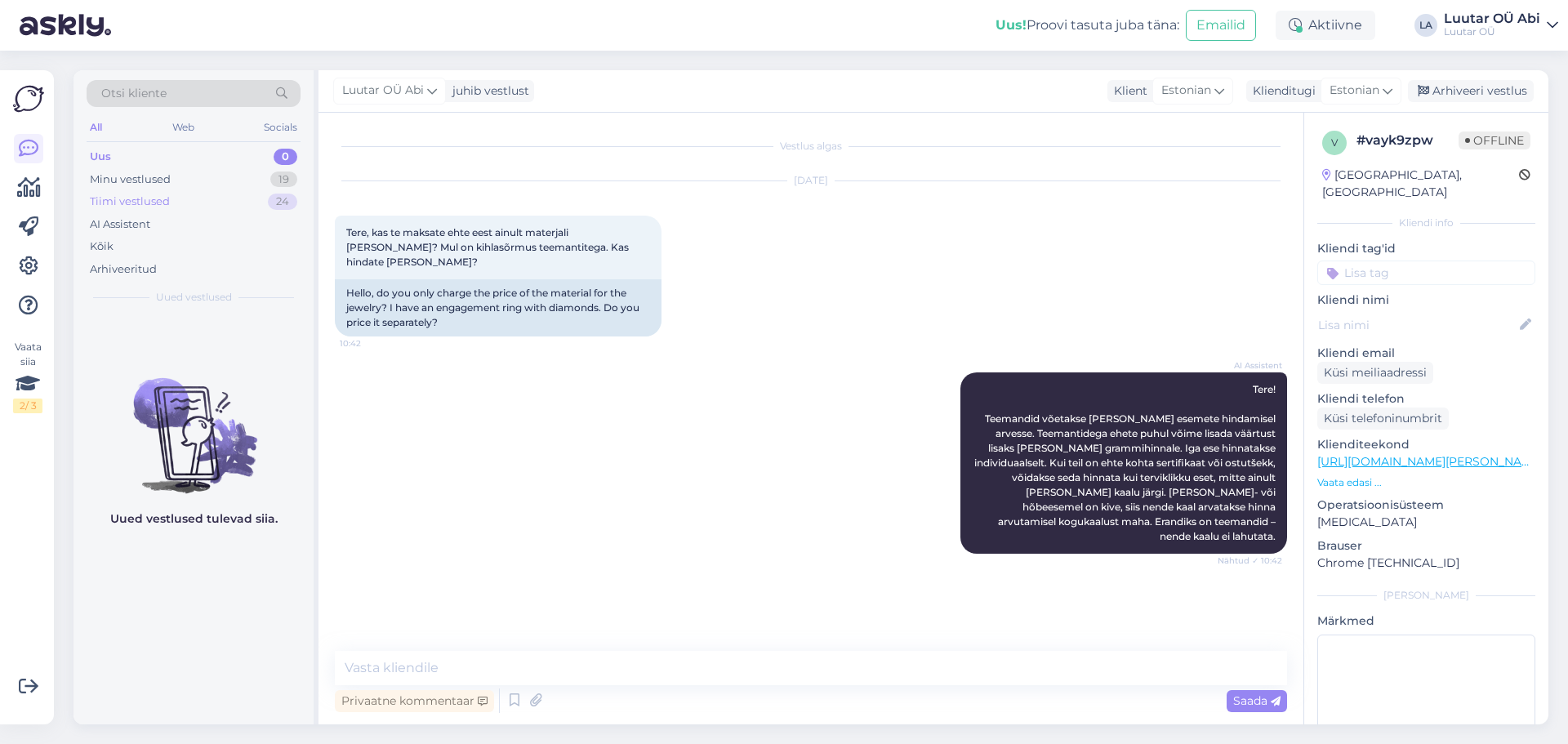
click at [174, 204] on div "Tiimi vestlused 24" at bounding box center [193, 201] width 214 height 23
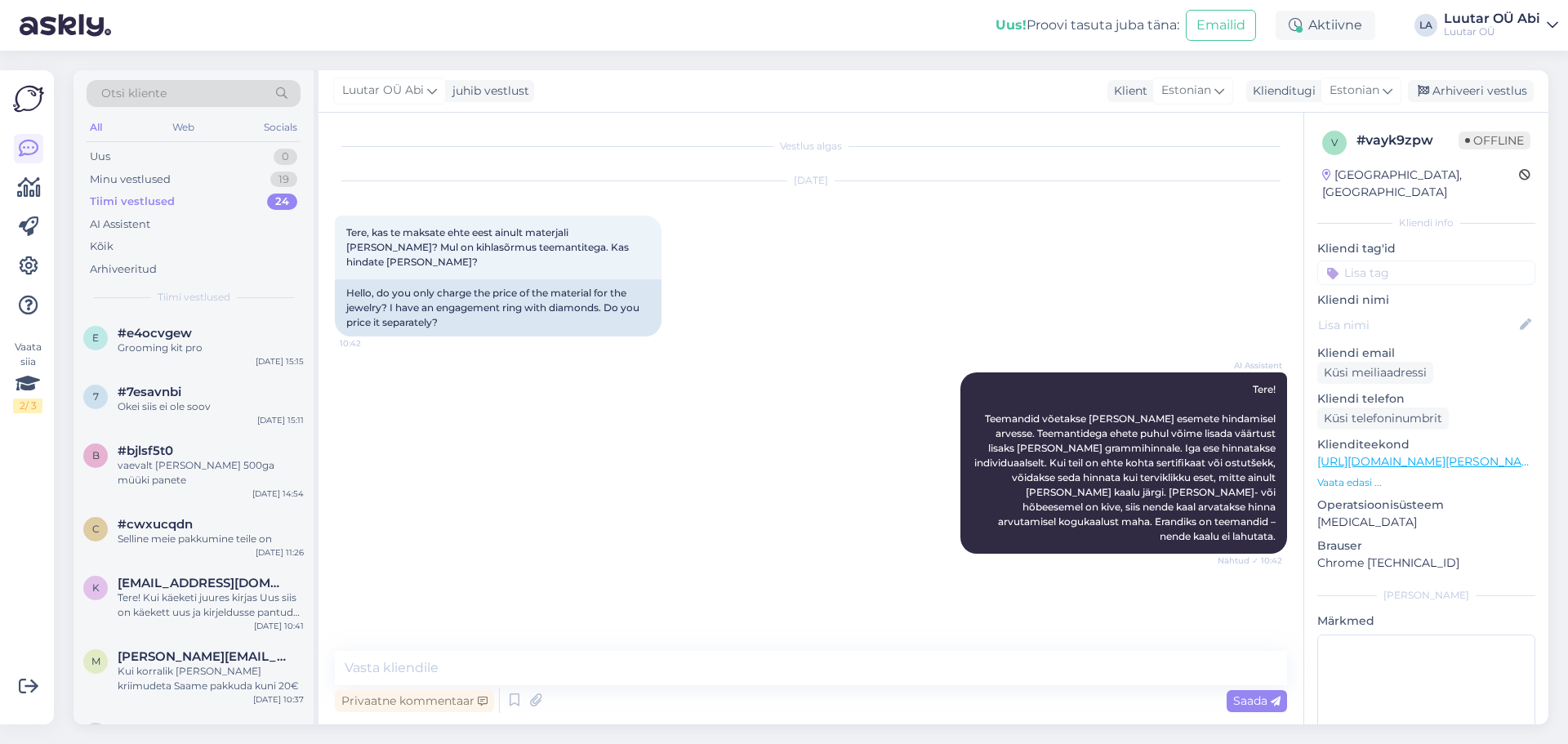
click at [510, 505] on div "AI Assistent Tere! Teemandid võetakse [PERSON_NAME] esemete hindamisel arvesse.…" at bounding box center [810, 462] width 952 height 217
click at [178, 407] on div "Okei siis ei ole soov" at bounding box center [211, 407] width 187 height 15
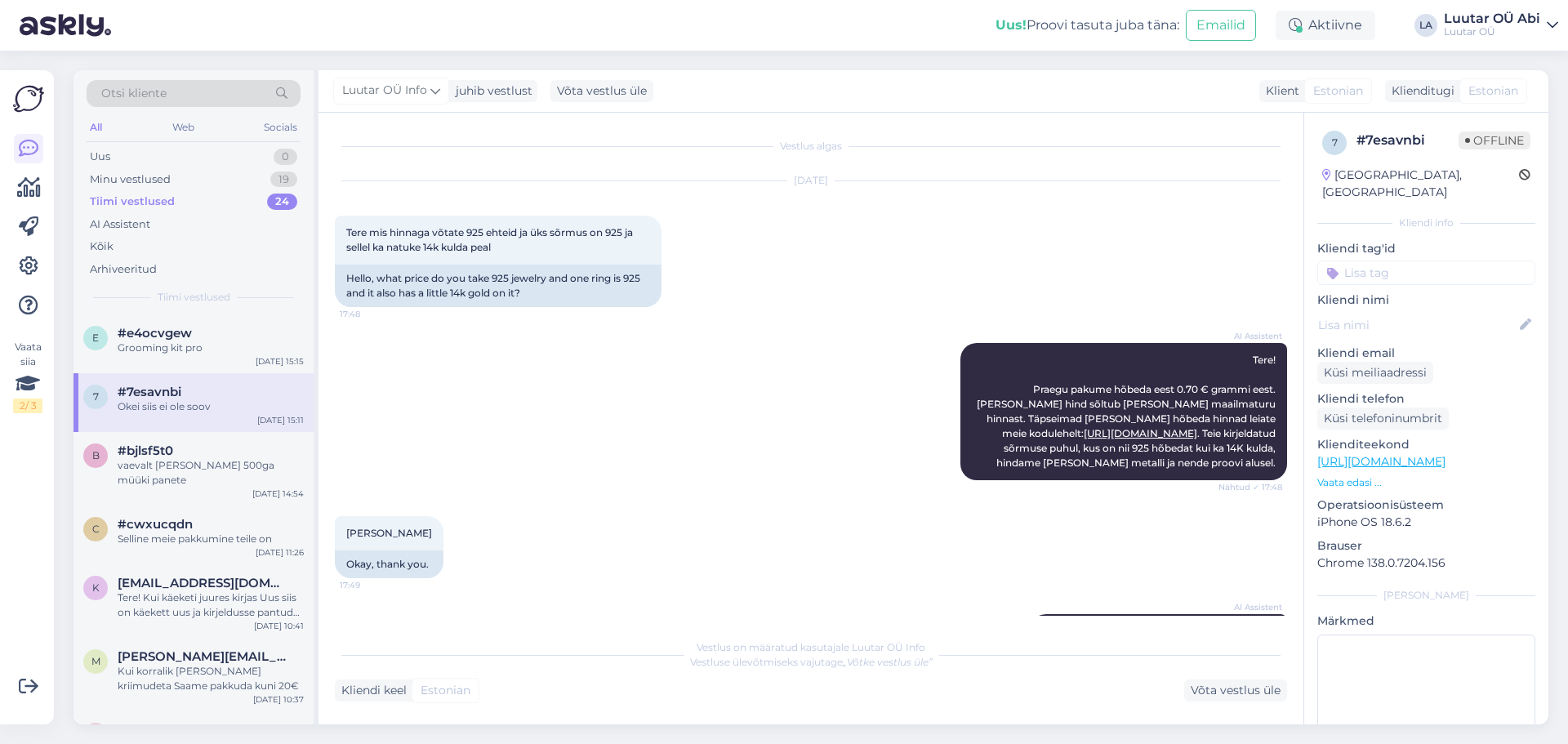
scroll to position [1908, 0]
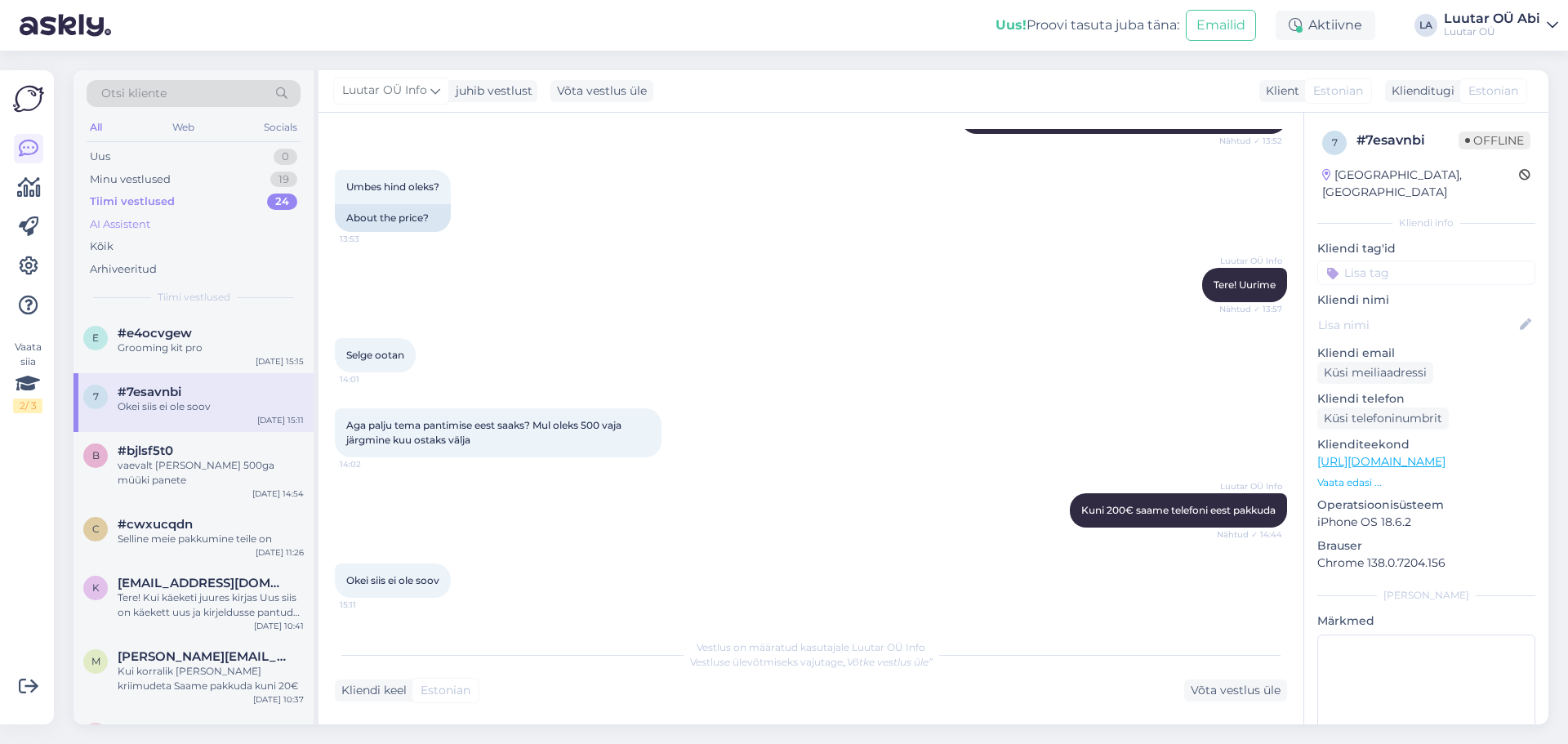
click at [148, 219] on div "AI Assistent" at bounding box center [120, 224] width 61 height 16
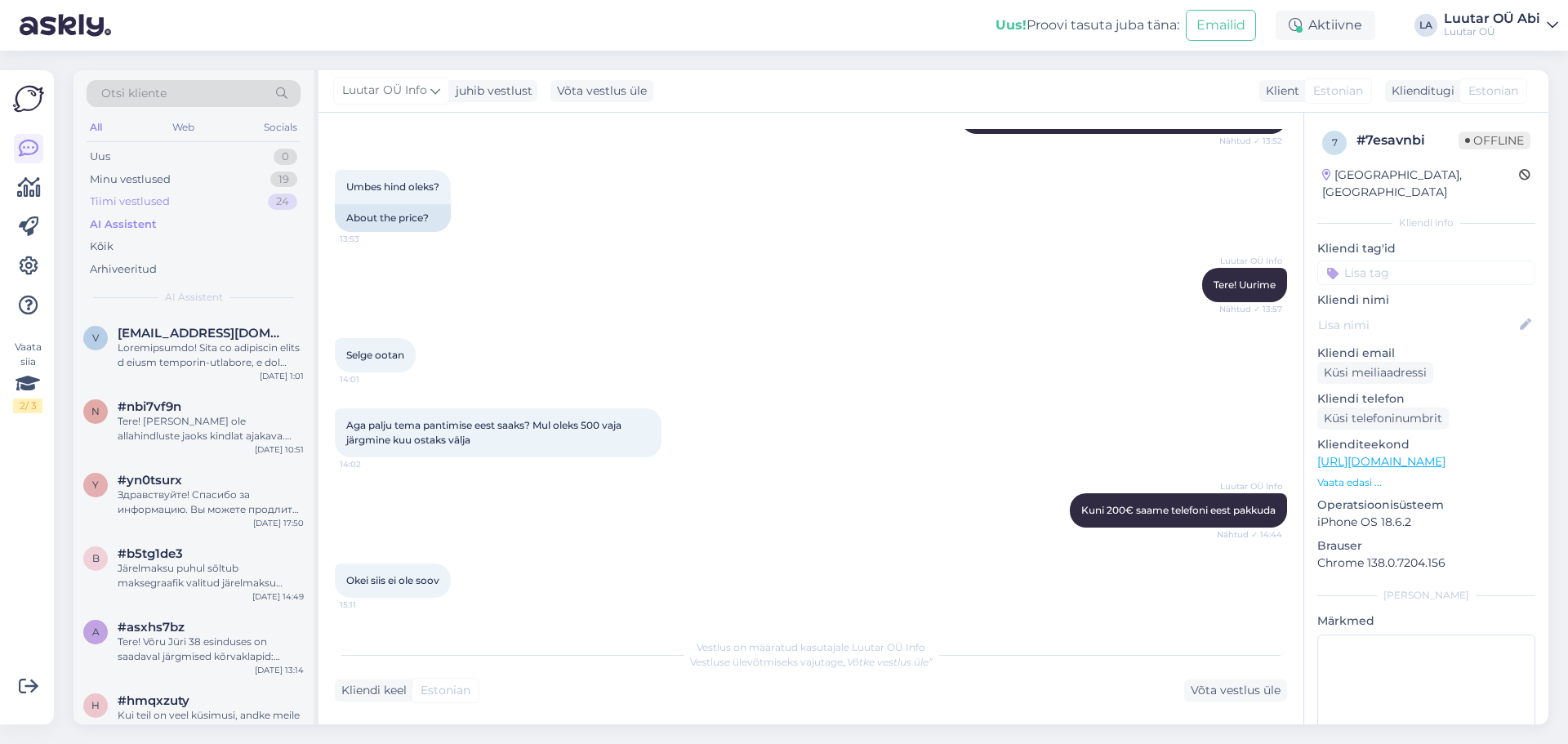
click at [201, 199] on div "Tiimi vestlused 24" at bounding box center [193, 201] width 214 height 23
